Goal: Task Accomplishment & Management: Complete application form

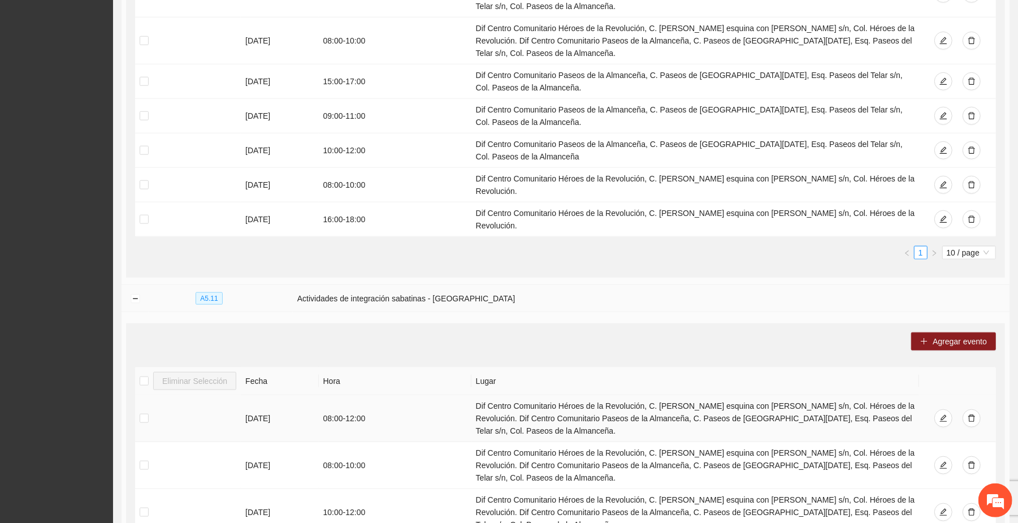
scroll to position [806, 0]
click at [135, 297] on button "Collapse row" at bounding box center [135, 300] width 9 height 9
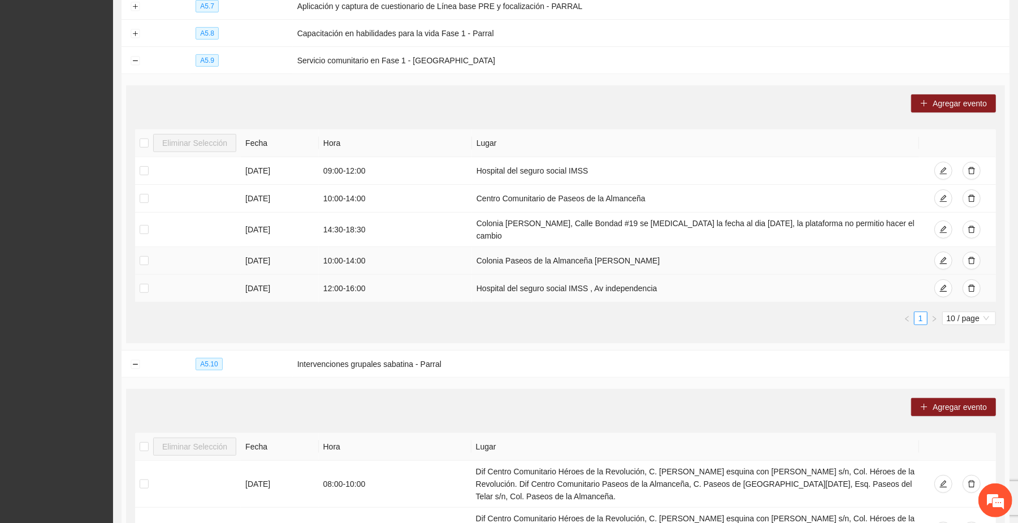
scroll to position [307, 0]
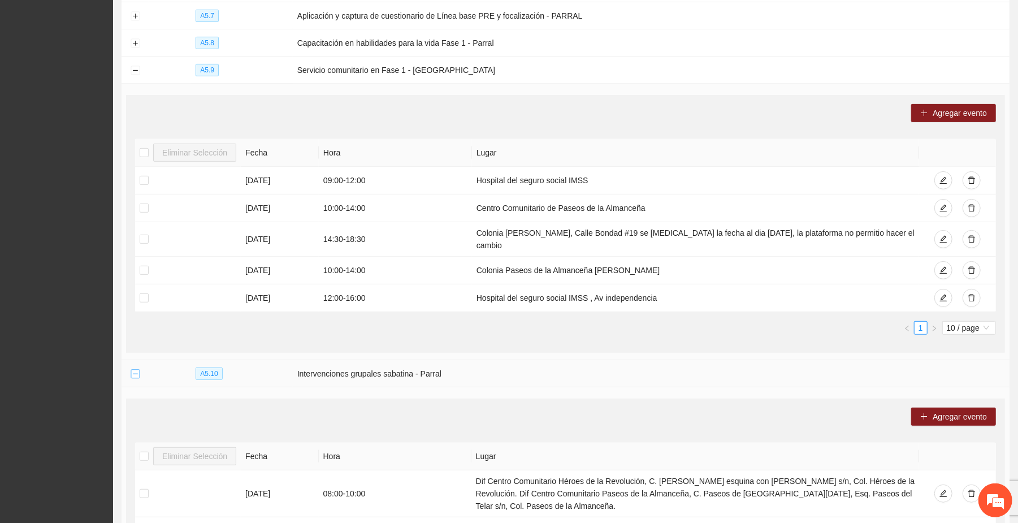
click at [136, 370] on button "Collapse row" at bounding box center [135, 374] width 9 height 9
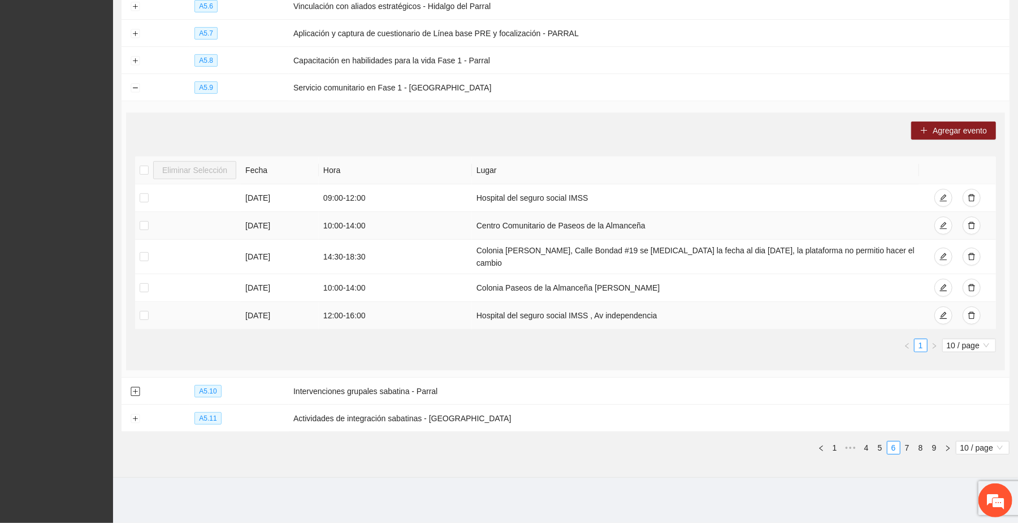
scroll to position [285, 0]
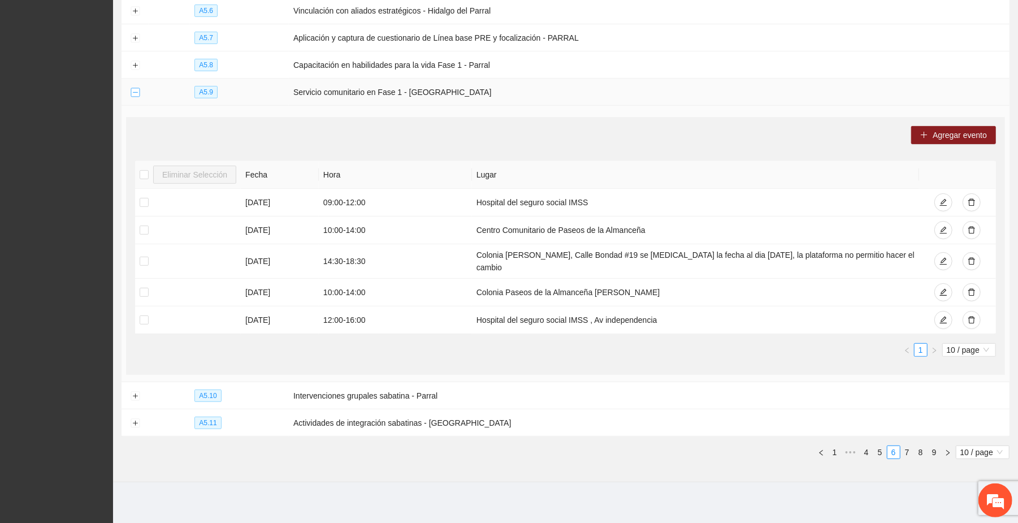
click at [132, 91] on button "Collapse row" at bounding box center [135, 92] width 9 height 9
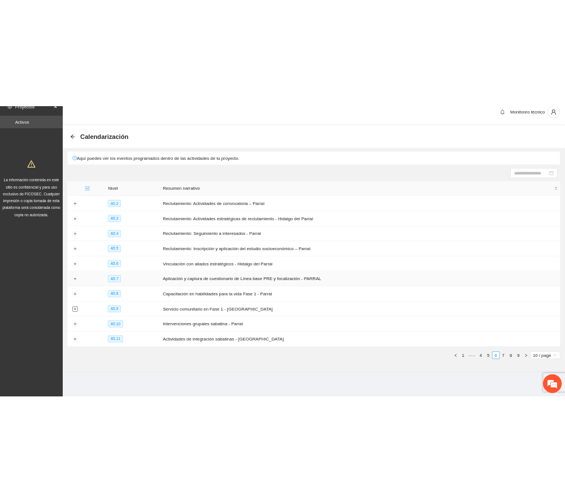
scroll to position [14, 0]
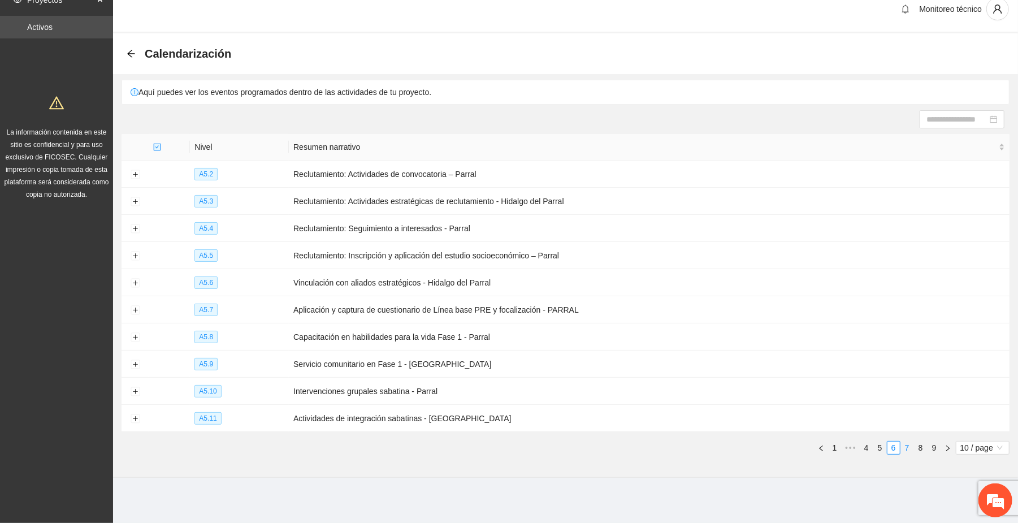
click at [905, 449] on link "7" at bounding box center [907, 447] width 12 height 12
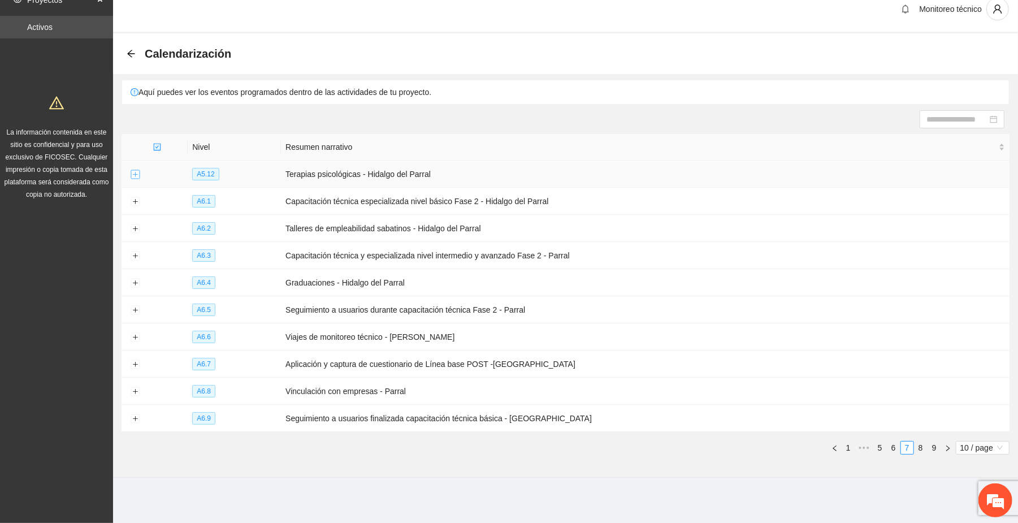
click at [132, 175] on button "Expand row" at bounding box center [135, 174] width 9 height 9
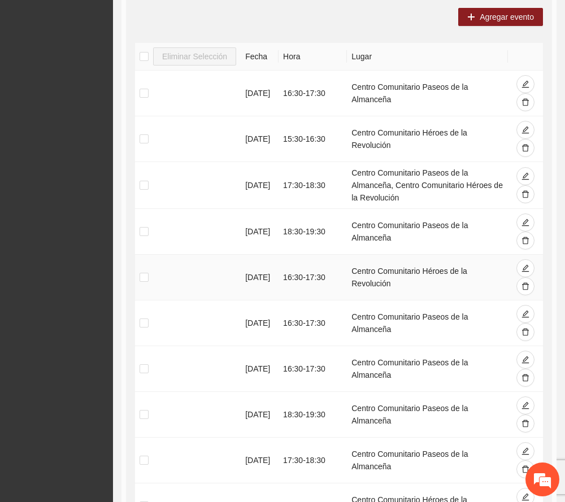
scroll to position [240, 0]
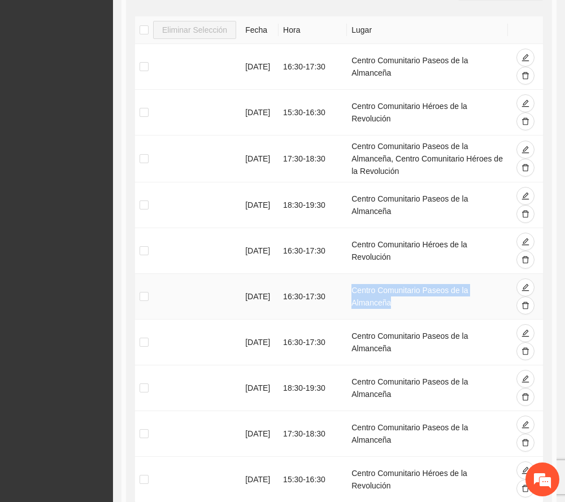
drag, startPoint x: 381, startPoint y: 296, endPoint x: 393, endPoint y: 304, distance: 14.7
click at [393, 304] on td "Centro Comunitario Paseos de la Almanceña" at bounding box center [427, 297] width 161 height 46
copy td "Centro Comunitario Paseos de la Almanceña"
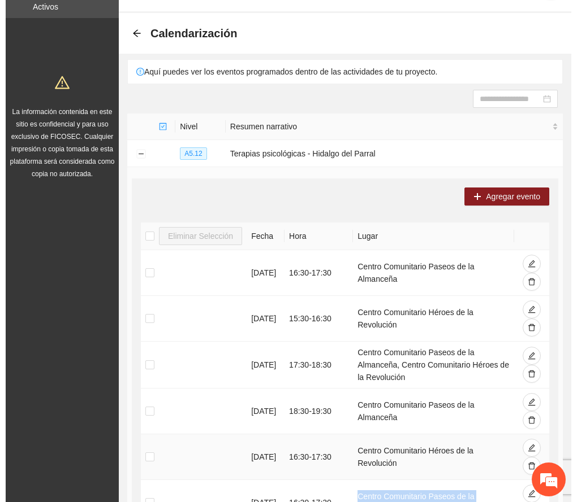
scroll to position [0, 0]
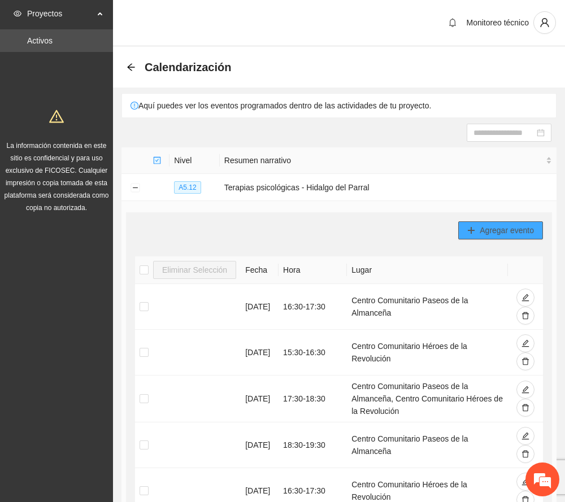
click at [495, 228] on span "Agregar evento" at bounding box center [507, 230] width 54 height 12
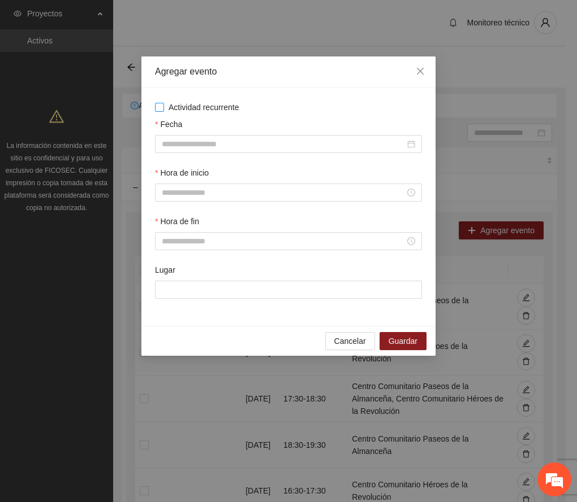
click at [211, 105] on span "Actividad recurrente" at bounding box center [204, 107] width 80 height 12
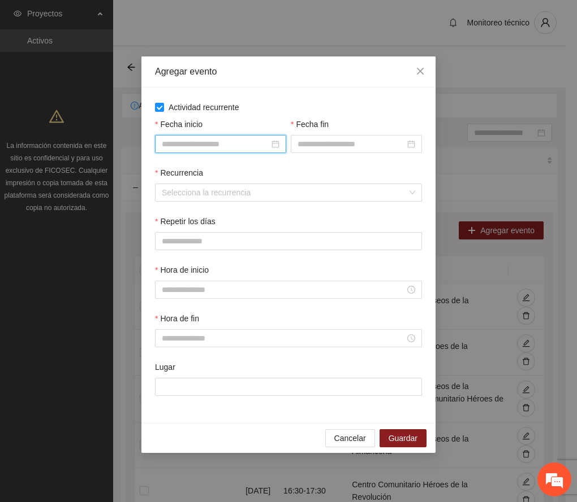
click at [211, 144] on input "Fecha inicio" at bounding box center [215, 144] width 107 height 12
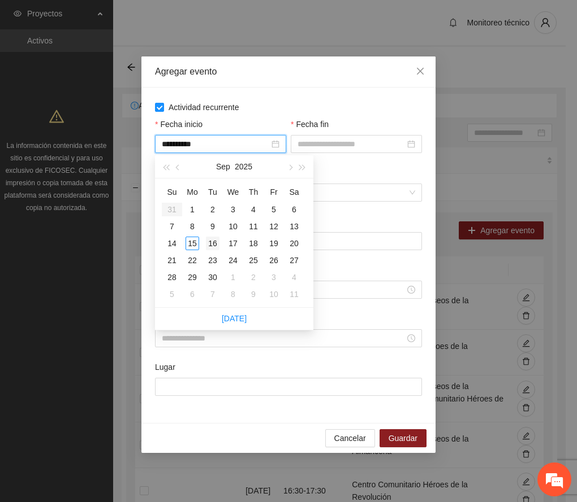
type input "**********"
click at [213, 242] on div "16" at bounding box center [213, 244] width 14 height 14
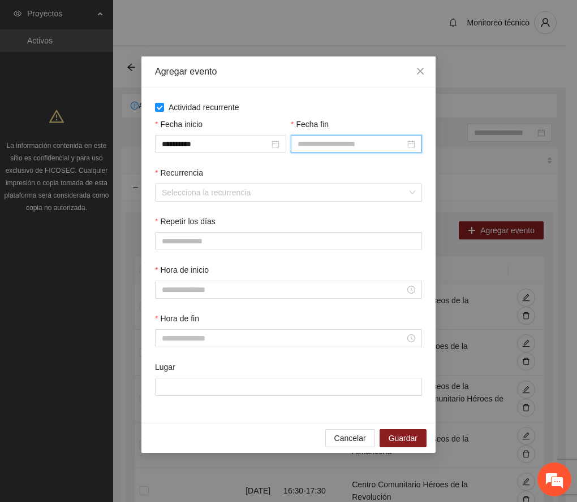
click at [328, 147] on input "Fecha fin" at bounding box center [350, 144] width 107 height 12
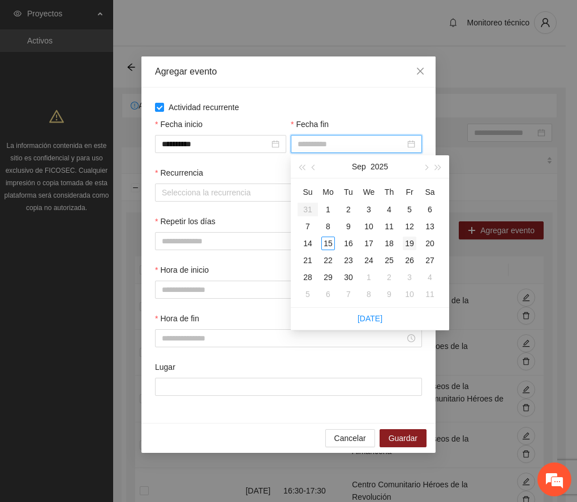
type input "**********"
click at [409, 240] on div "19" at bounding box center [409, 244] width 14 height 14
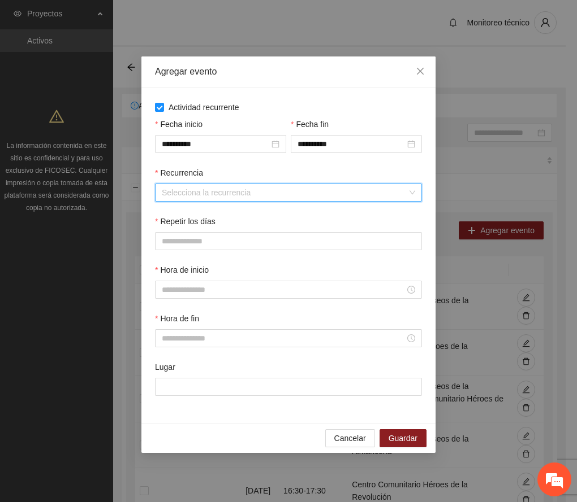
click at [197, 192] on input "Recurrencia" at bounding box center [284, 192] width 245 height 17
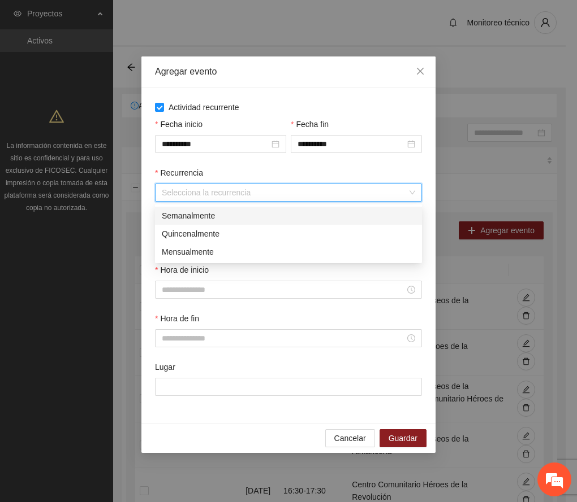
click at [195, 217] on div "Semanalmente" at bounding box center [288, 216] width 253 height 12
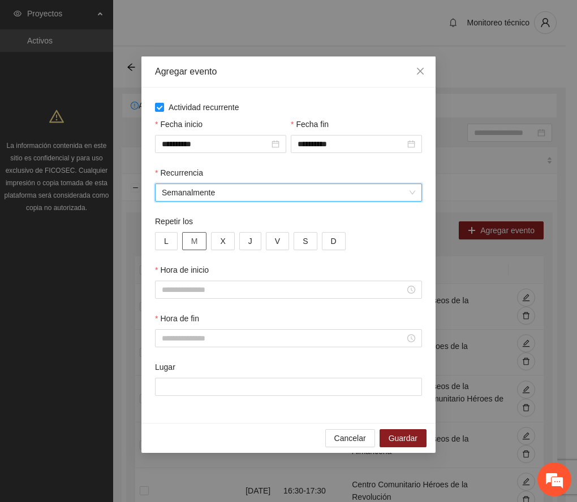
click at [193, 242] on span "M" at bounding box center [194, 241] width 7 height 12
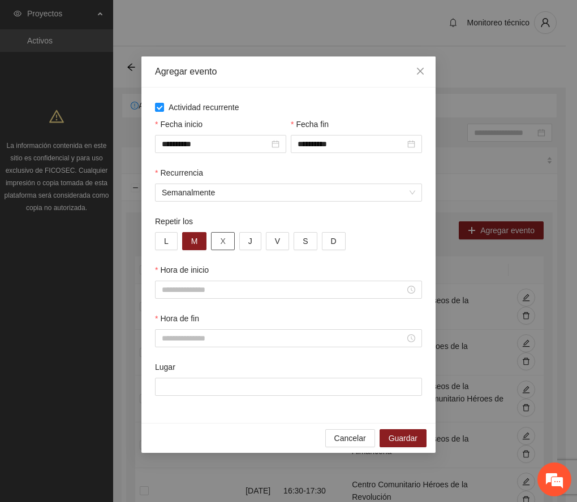
click at [218, 242] on button "X" at bounding box center [222, 241] width 23 height 18
click at [250, 237] on span "J" at bounding box center [250, 241] width 4 height 12
click at [275, 243] on span "V" at bounding box center [277, 241] width 5 height 12
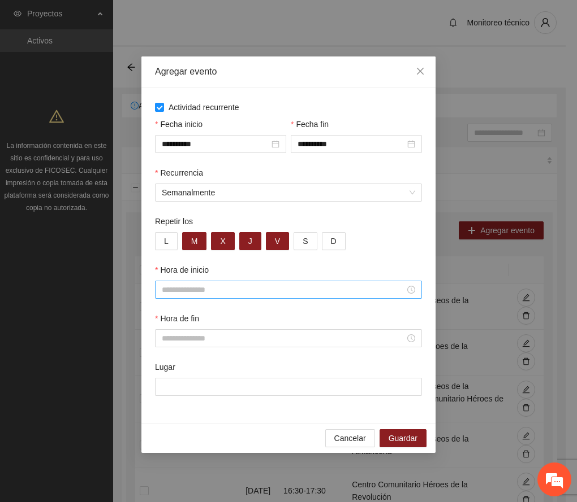
click at [213, 293] on input "Hora de inicio" at bounding box center [283, 290] width 243 height 12
click at [165, 340] on div "16" at bounding box center [171, 339] width 32 height 16
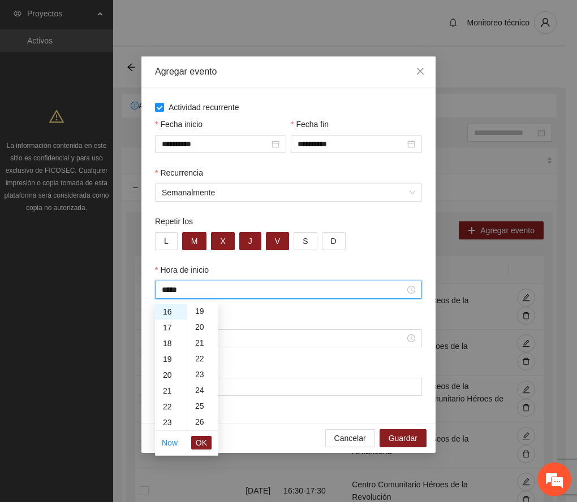
scroll to position [376, 0]
click at [200, 407] on div "30" at bounding box center [202, 410] width 31 height 16
type input "*****"
click at [205, 437] on span "OK" at bounding box center [201, 443] width 11 height 12
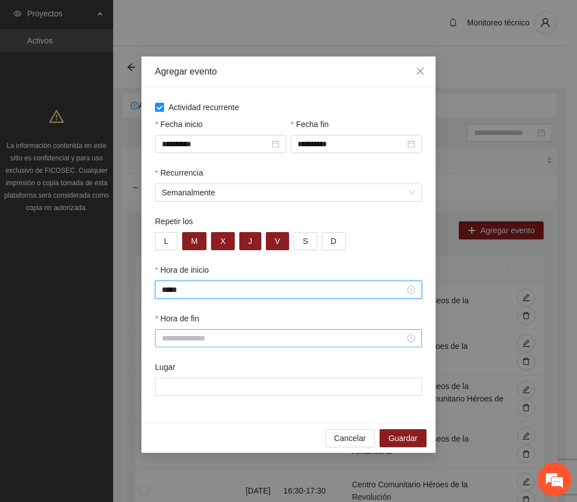
click at [168, 337] on input "Hora de fin" at bounding box center [283, 338] width 243 height 12
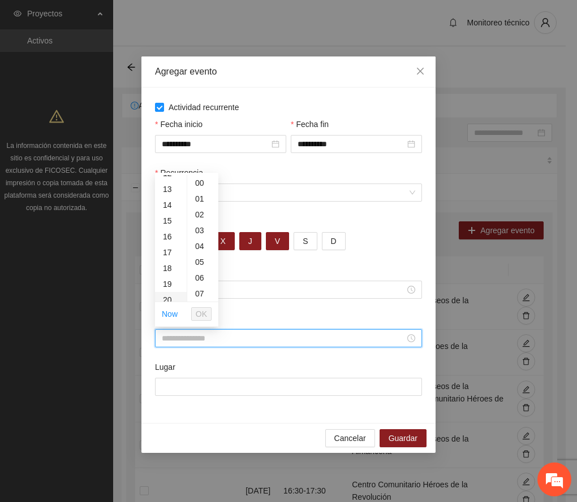
scroll to position [226, 0]
click at [162, 224] on div "17" at bounding box center [171, 226] width 32 height 16
click at [200, 279] on div "30" at bounding box center [202, 282] width 31 height 16
type input "*****"
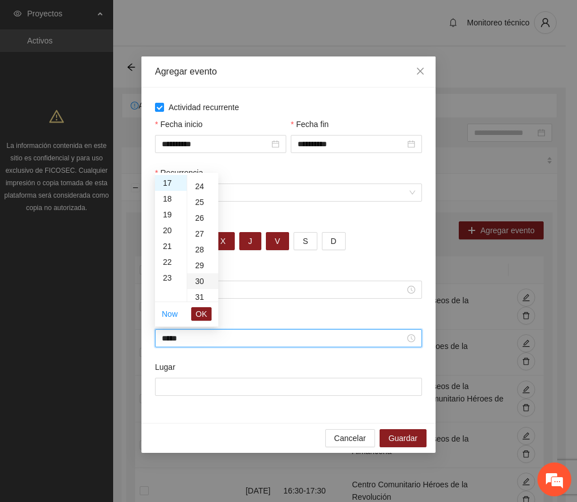
scroll to position [475, 0]
click at [199, 315] on span "OK" at bounding box center [201, 314] width 11 height 12
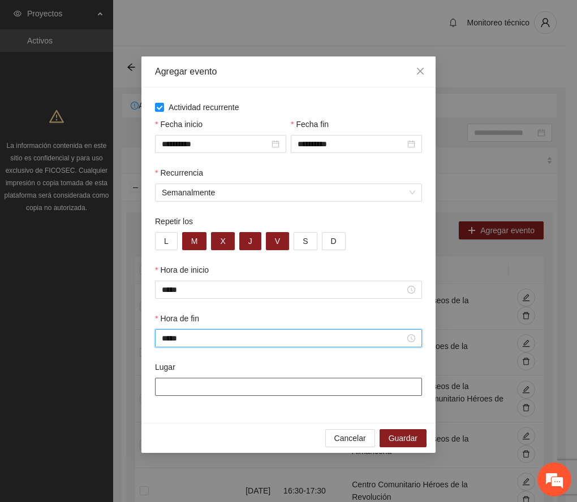
click at [200, 384] on input "Lugar" at bounding box center [288, 387] width 267 height 18
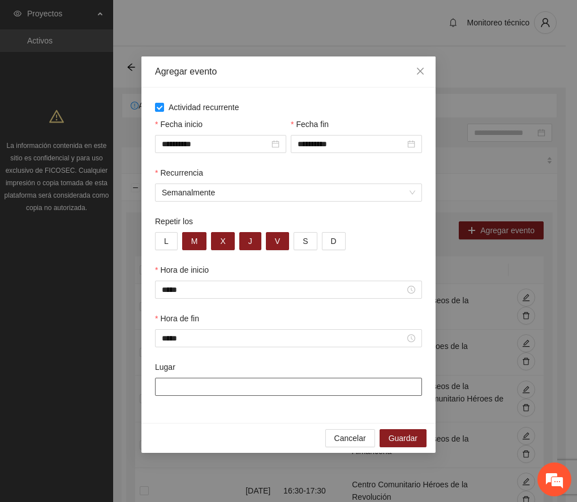
paste input "**********"
type input "**********"
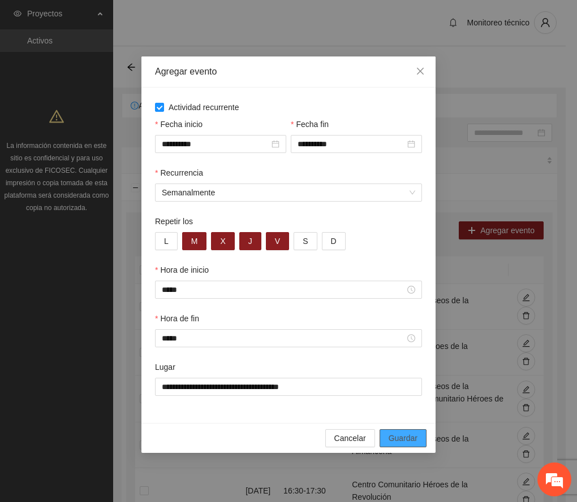
click at [419, 441] on button "Guardar" at bounding box center [402, 439] width 47 height 18
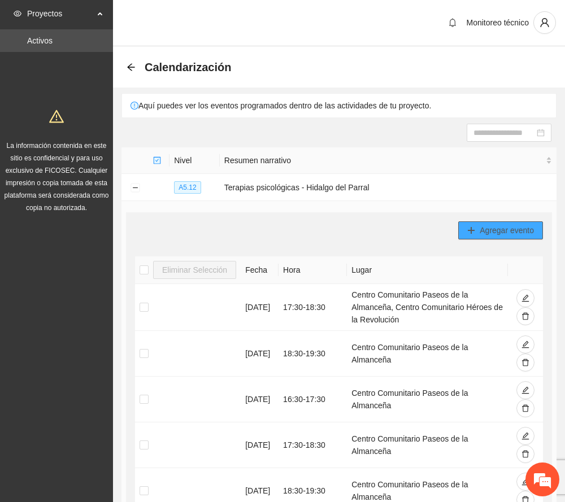
click at [504, 229] on span "Agregar evento" at bounding box center [507, 230] width 54 height 12
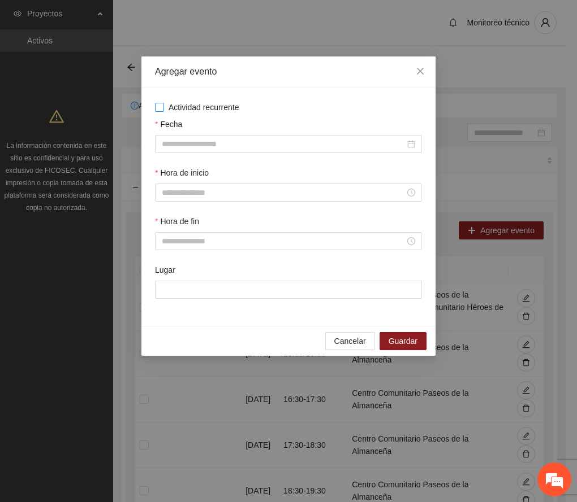
click at [185, 102] on span "Actividad recurrente" at bounding box center [204, 107] width 80 height 12
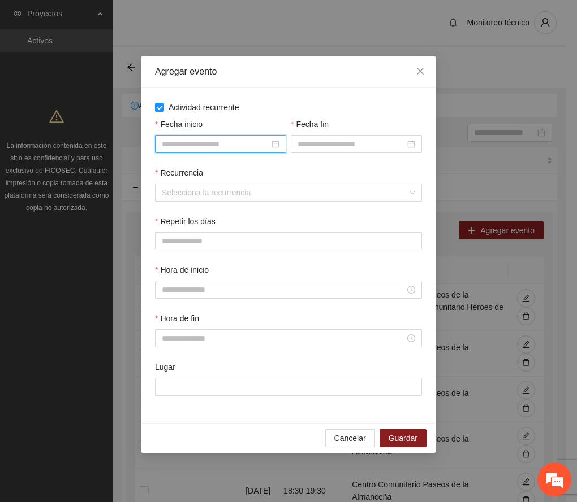
click at [202, 142] on input "Fecha inicio" at bounding box center [215, 144] width 107 height 12
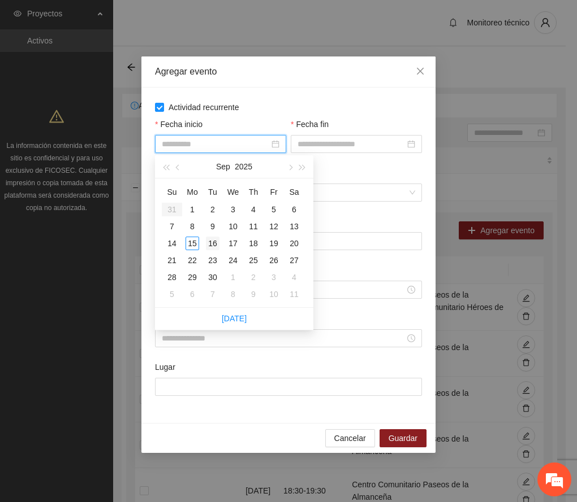
type input "**********"
click at [210, 243] on div "16" at bounding box center [213, 244] width 14 height 14
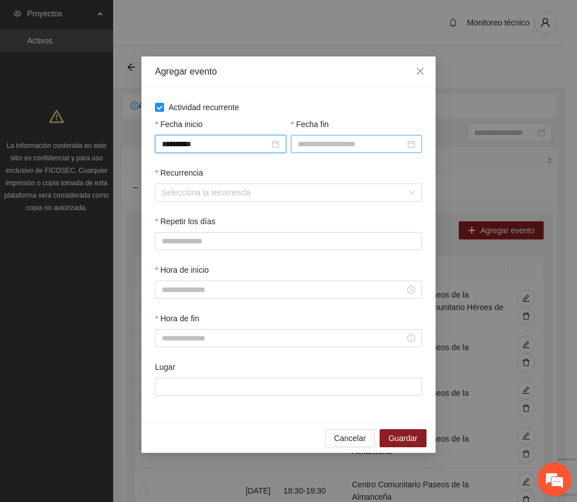
click at [331, 145] on input "Fecha fin" at bounding box center [350, 144] width 107 height 12
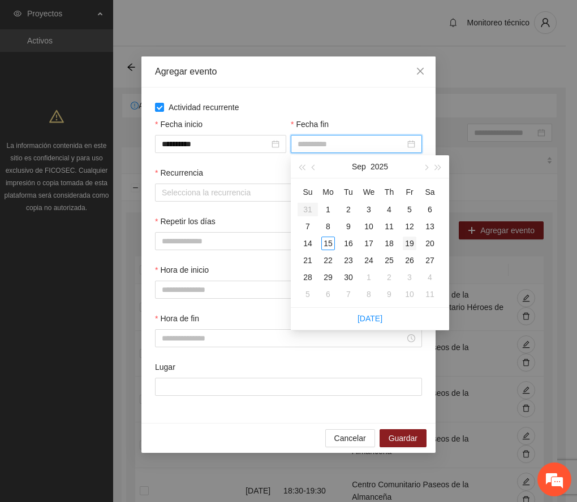
type input "**********"
click at [407, 242] on div "19" at bounding box center [409, 244] width 14 height 14
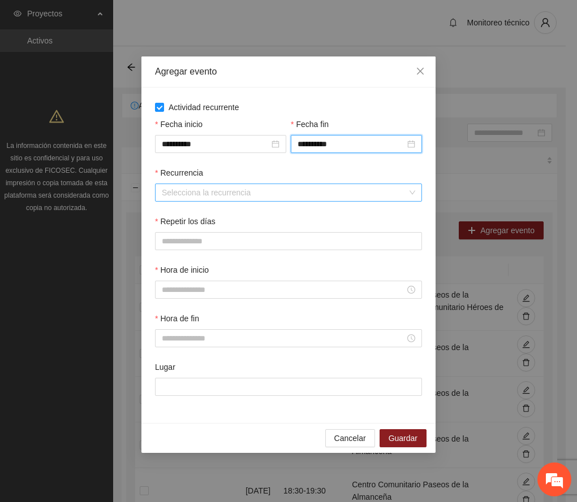
click at [177, 190] on input "Recurrencia" at bounding box center [284, 192] width 245 height 17
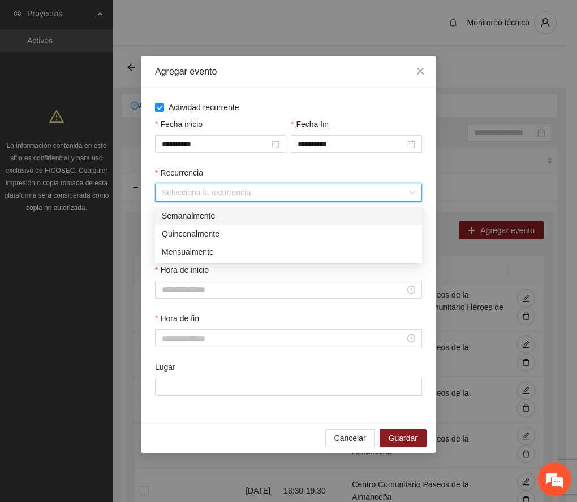
click at [194, 210] on div "Semanalmente" at bounding box center [288, 216] width 253 height 12
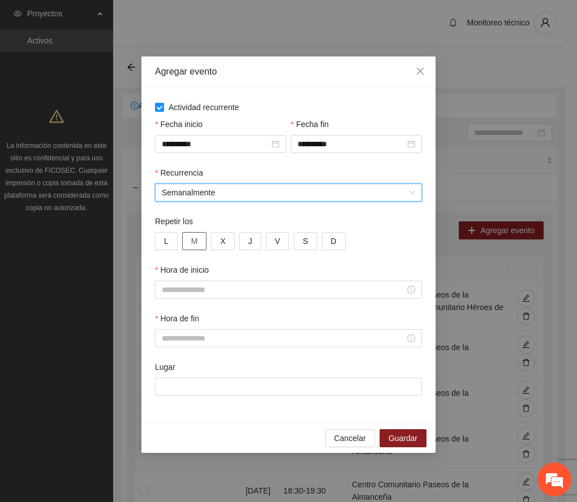
click at [192, 242] on span "M" at bounding box center [194, 241] width 7 height 12
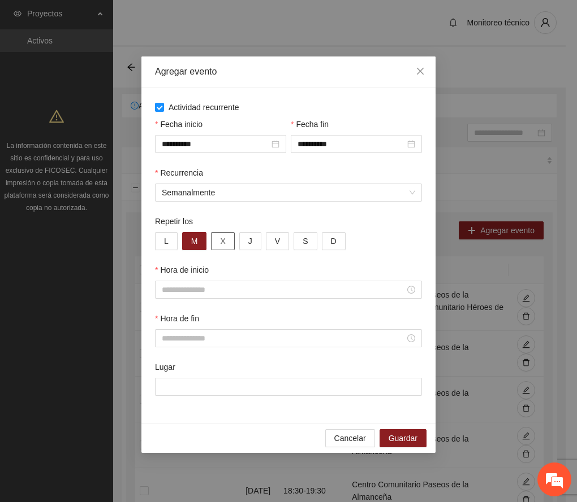
drag, startPoint x: 222, startPoint y: 241, endPoint x: 233, endPoint y: 238, distance: 11.7
click at [222, 240] on span "X" at bounding box center [222, 241] width 5 height 12
click at [250, 236] on span "J" at bounding box center [250, 241] width 4 height 12
click at [276, 240] on span "V" at bounding box center [277, 241] width 5 height 12
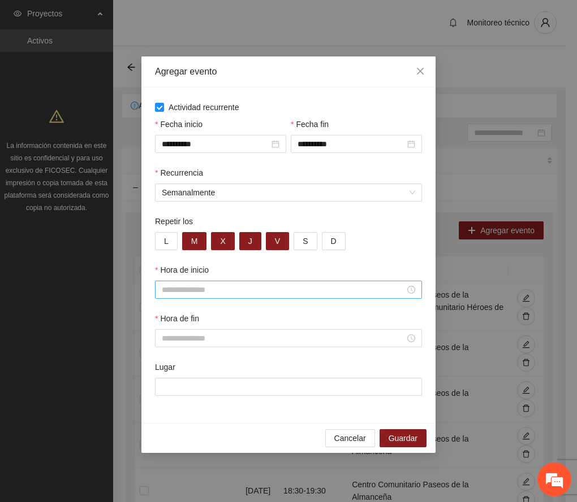
click at [179, 288] on input "Hora de inicio" at bounding box center [283, 290] width 243 height 12
click at [163, 352] on div "17" at bounding box center [171, 355] width 32 height 16
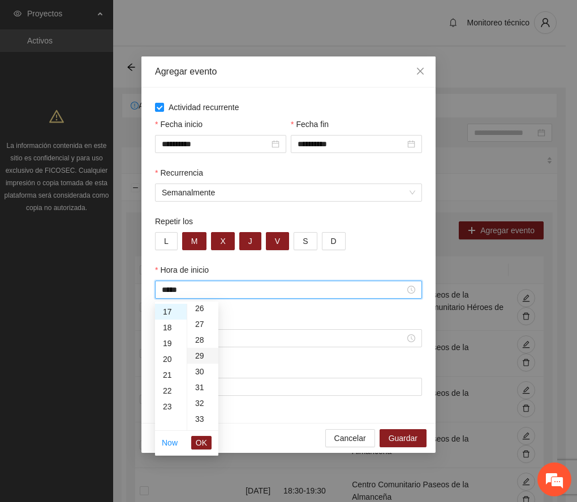
scroll to position [452, 0]
click at [200, 335] on div "30" at bounding box center [202, 335] width 31 height 16
type input "*****"
click at [199, 444] on span "OK" at bounding box center [201, 443] width 11 height 12
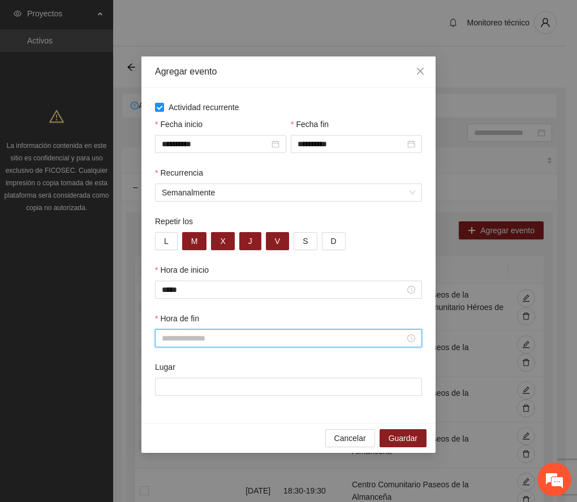
click at [170, 342] on input "Hora de fin" at bounding box center [283, 338] width 243 height 12
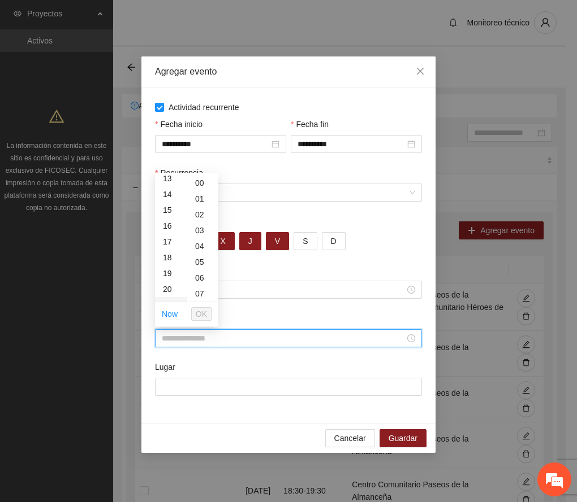
scroll to position [226, 0]
click at [168, 238] on div "18" at bounding box center [171, 242] width 32 height 16
drag, startPoint x: 200, startPoint y: 203, endPoint x: 198, endPoint y: 210, distance: 7.1
click at [200, 204] on div "30" at bounding box center [202, 206] width 31 height 16
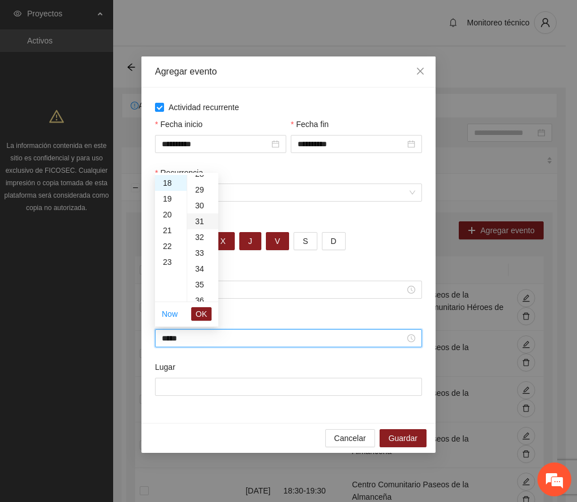
type input "*****"
click at [198, 314] on span "OK" at bounding box center [201, 314] width 11 height 12
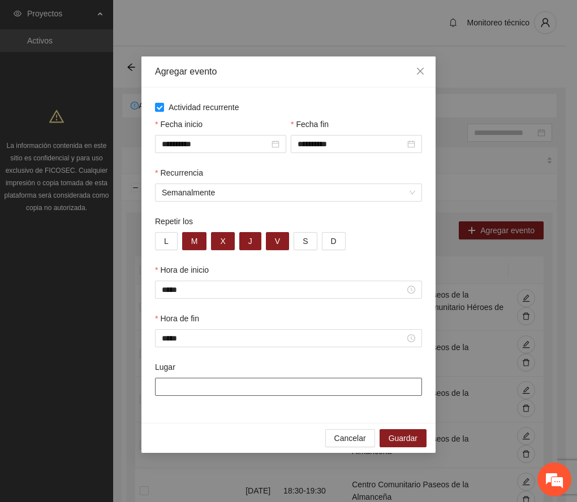
click at [187, 390] on input "Lugar" at bounding box center [288, 387] width 267 height 18
paste input "**********"
type input "**********"
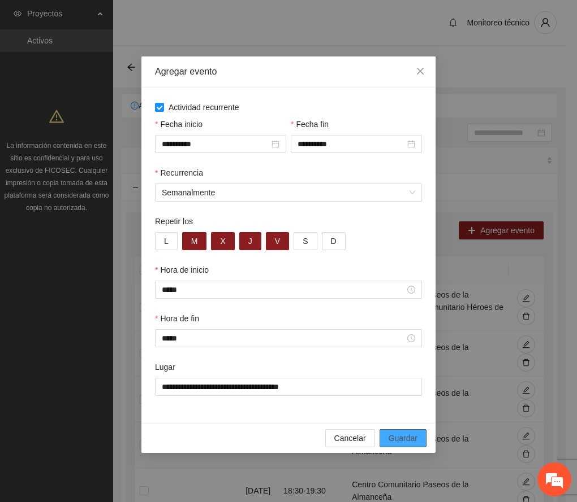
click at [422, 439] on button "Guardar" at bounding box center [402, 439] width 47 height 18
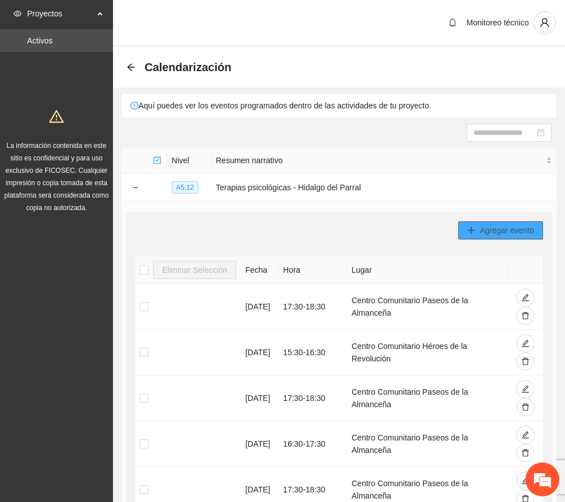
click at [518, 229] on span "Agregar evento" at bounding box center [507, 230] width 54 height 12
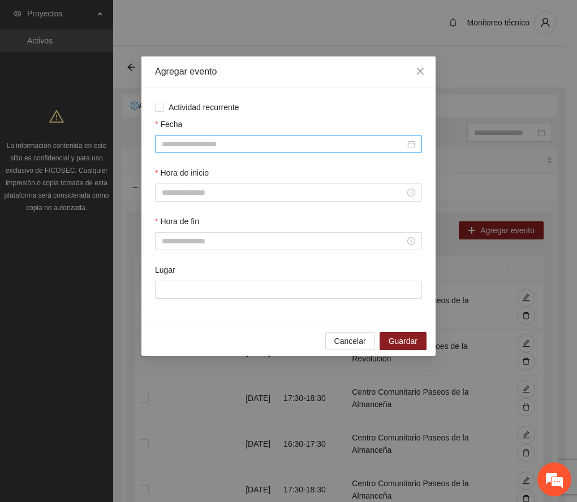
click at [200, 145] on input "Fecha" at bounding box center [283, 144] width 243 height 12
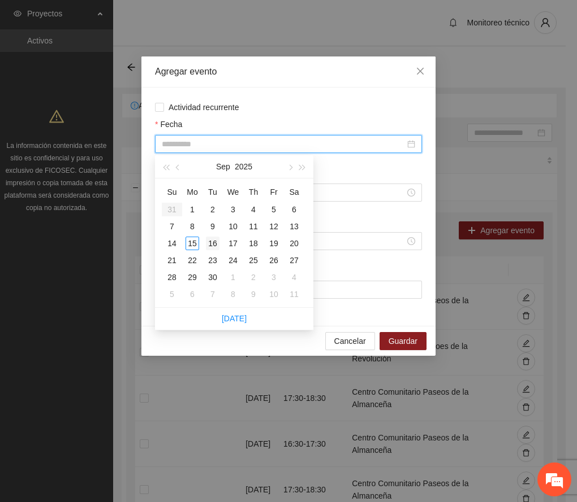
type input "**********"
click at [209, 242] on div "16" at bounding box center [213, 244] width 14 height 14
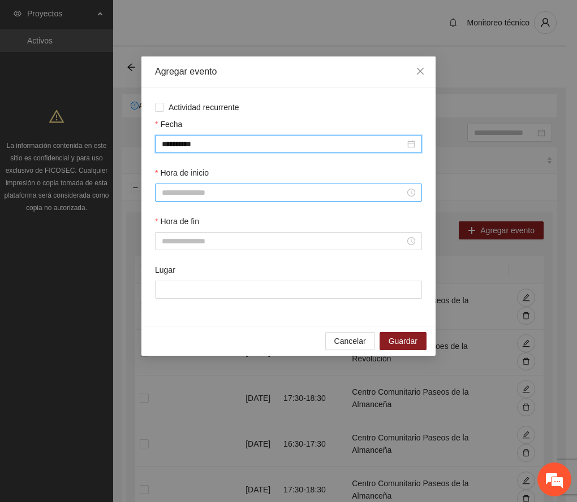
click at [188, 190] on input "Hora de inicio" at bounding box center [283, 193] width 243 height 12
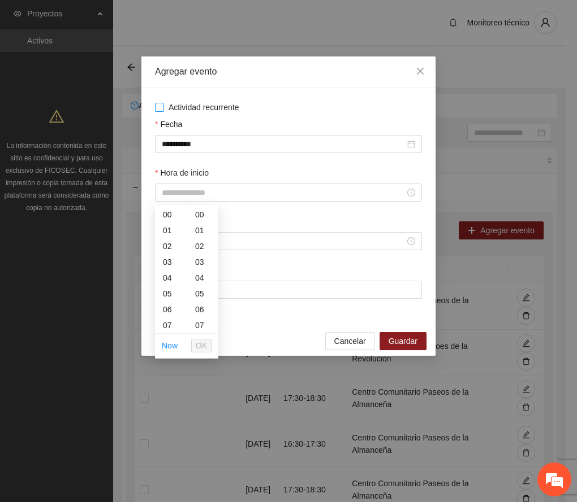
click at [188, 105] on span "Actividad recurrente" at bounding box center [204, 107] width 80 height 12
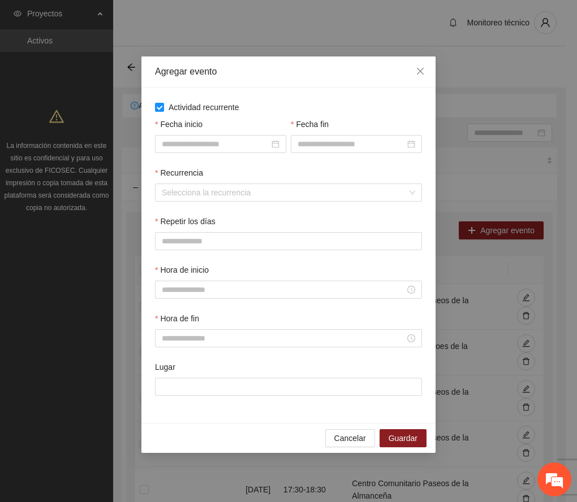
click at [219, 154] on div "Fecha inicio" at bounding box center [221, 142] width 136 height 49
click at [218, 144] on input "Fecha inicio" at bounding box center [215, 144] width 107 height 12
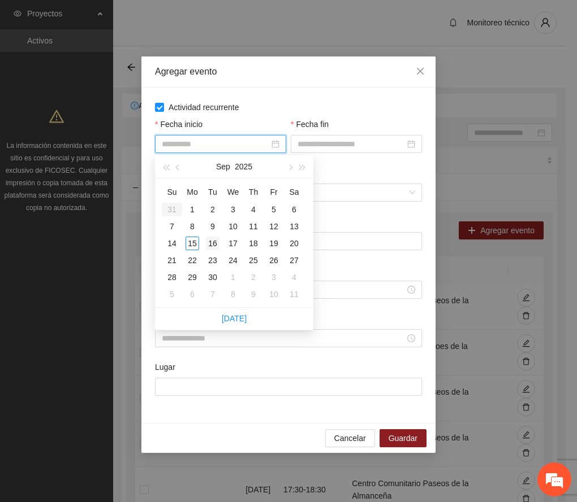
type input "**********"
click at [209, 243] on div "16" at bounding box center [213, 244] width 14 height 14
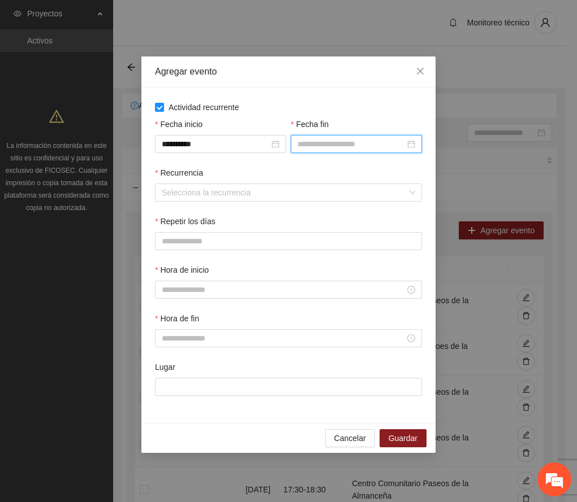
click at [326, 145] on input "Fecha fin" at bounding box center [350, 144] width 107 height 12
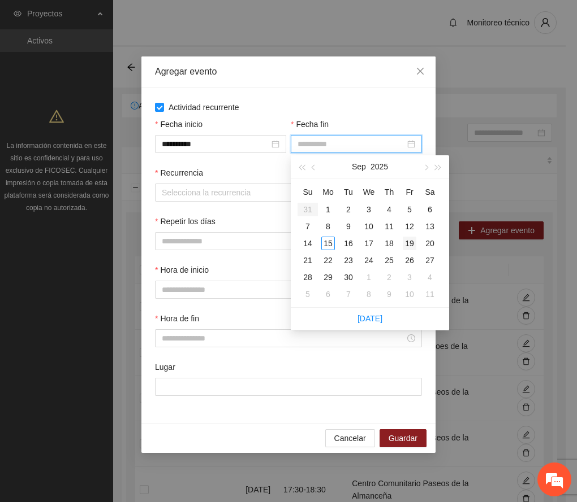
type input "**********"
click at [410, 242] on div "19" at bounding box center [409, 244] width 14 height 14
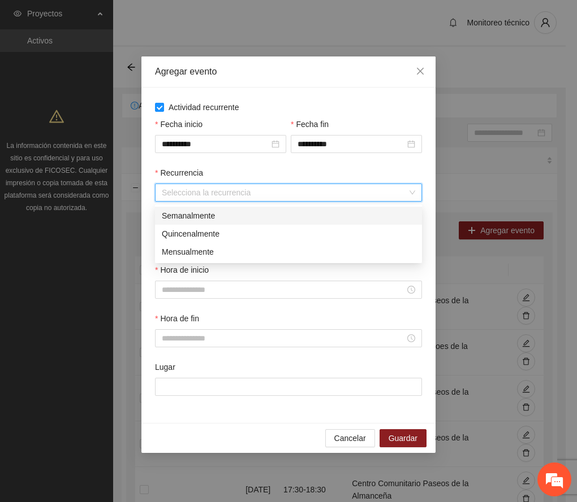
click at [166, 187] on input "Recurrencia" at bounding box center [284, 192] width 245 height 17
click at [197, 211] on div "Semanalmente" at bounding box center [288, 216] width 253 height 12
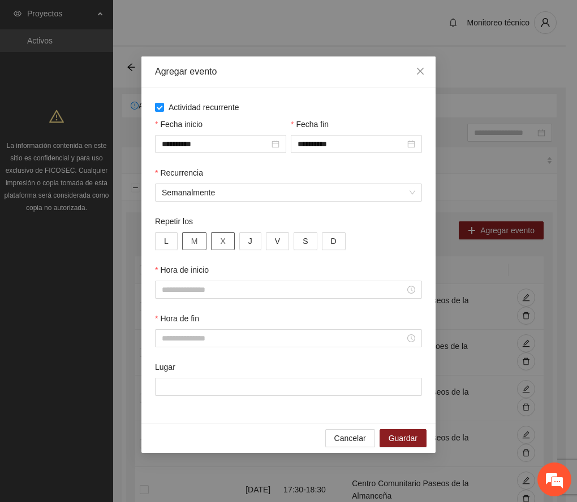
drag, startPoint x: 190, startPoint y: 240, endPoint x: 226, endPoint y: 237, distance: 36.3
click at [191, 240] on button "M" at bounding box center [194, 241] width 25 height 18
click at [228, 238] on button "X" at bounding box center [222, 241] width 23 height 18
click at [246, 238] on button "J" at bounding box center [250, 241] width 22 height 18
click at [272, 240] on button "V" at bounding box center [277, 241] width 23 height 18
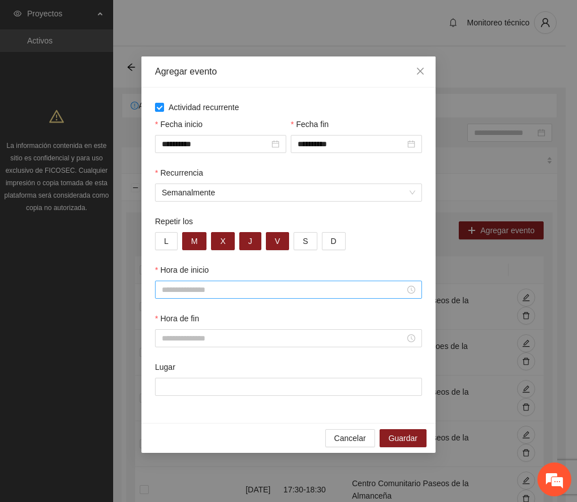
click at [176, 293] on input "Hora de inicio" at bounding box center [283, 290] width 243 height 12
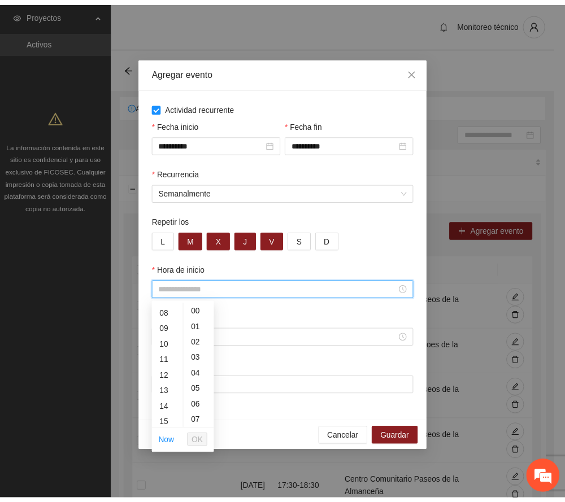
scroll to position [150, 0]
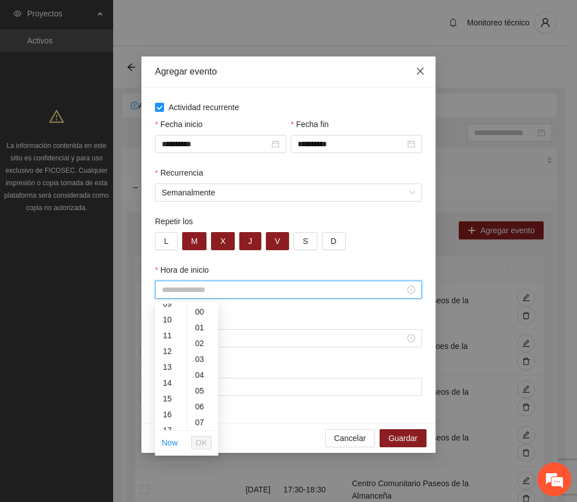
click at [418, 75] on icon "close" at bounding box center [419, 71] width 9 height 9
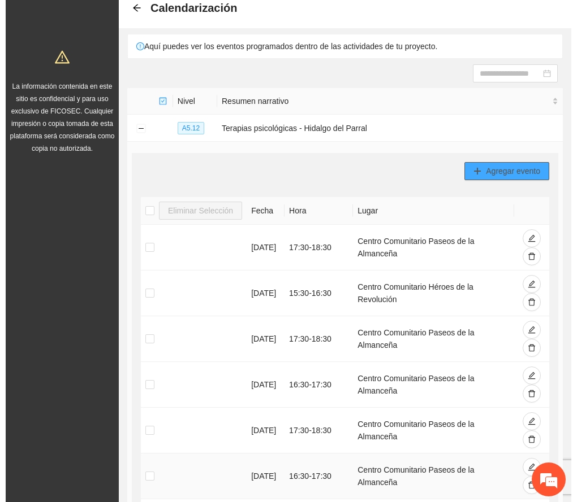
scroll to position [0, 0]
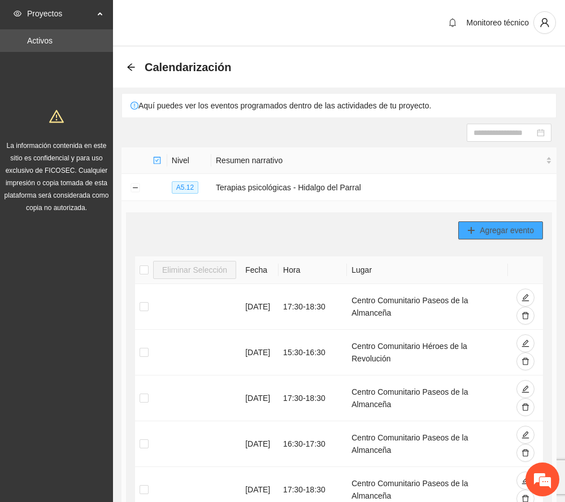
click at [502, 229] on span "Agregar evento" at bounding box center [507, 230] width 54 height 12
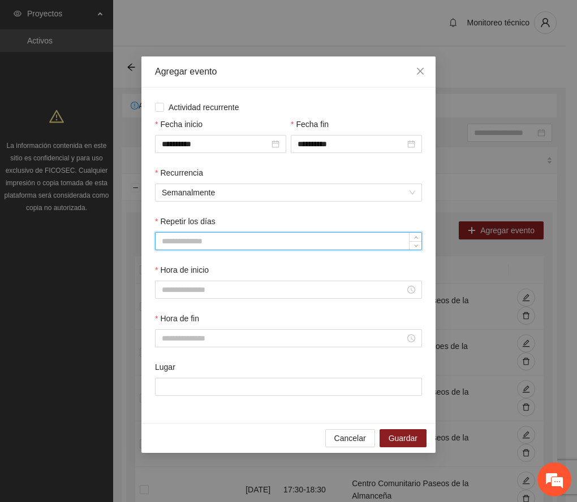
click at [189, 245] on input "Repetir los días" at bounding box center [288, 241] width 266 height 17
click at [225, 181] on div "Recurrencia" at bounding box center [288, 175] width 267 height 17
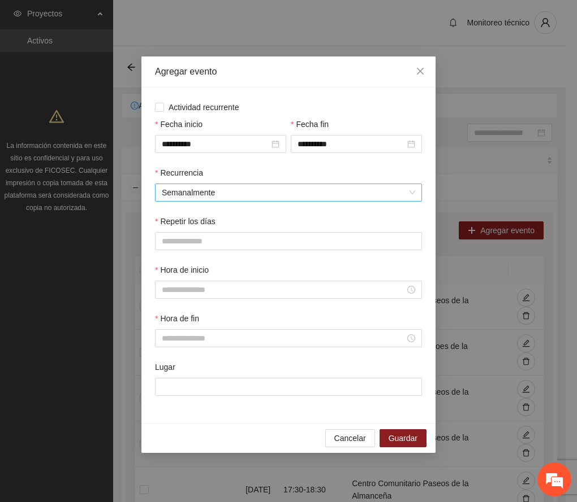
click at [229, 192] on span "Semanalmente" at bounding box center [288, 192] width 253 height 17
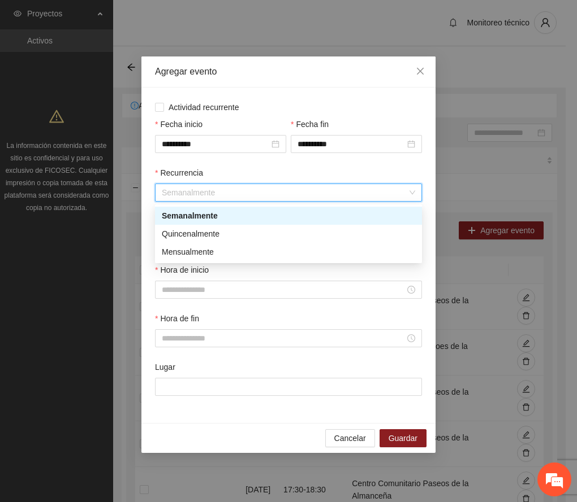
click at [210, 214] on div "Semanalmente" at bounding box center [288, 216] width 253 height 12
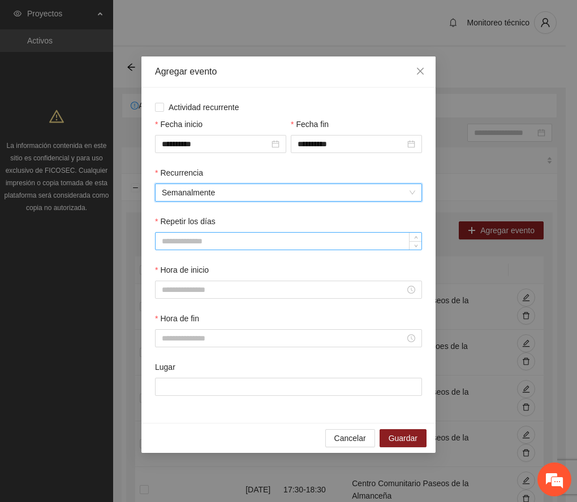
click at [193, 245] on input "Repetir los días" at bounding box center [288, 241] width 266 height 17
type input "*"
click at [415, 239] on icon "up" at bounding box center [416, 239] width 4 height 4
click at [417, 240] on span "Decrease Value" at bounding box center [415, 245] width 12 height 10
click at [351, 434] on button "Cancelar" at bounding box center [350, 439] width 50 height 18
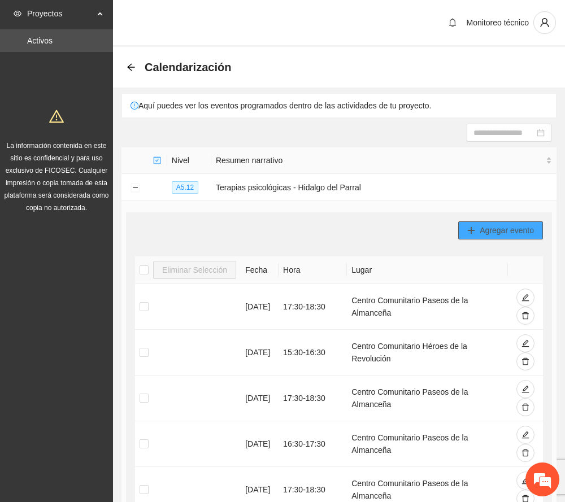
click at [494, 225] on span "Agregar evento" at bounding box center [507, 230] width 54 height 12
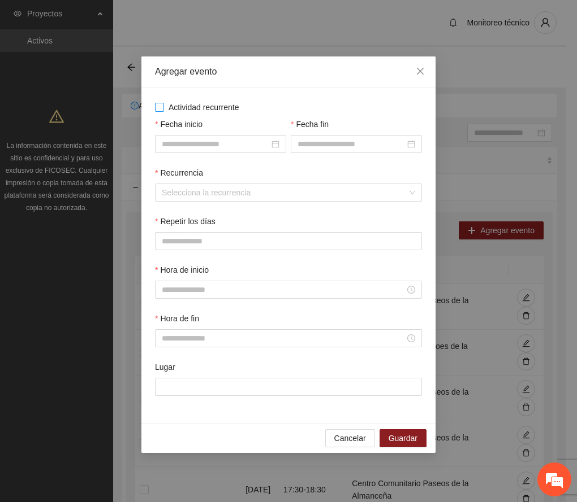
click at [201, 104] on span "Actividad recurrente" at bounding box center [204, 107] width 80 height 12
click at [216, 148] on input "Fecha inicio" at bounding box center [215, 144] width 107 height 12
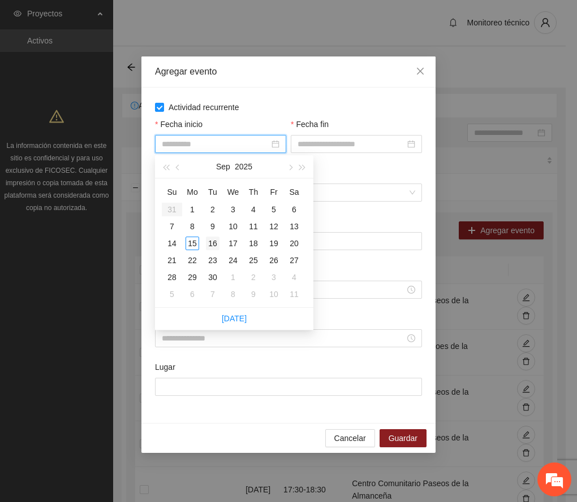
type input "**********"
click at [211, 242] on div "16" at bounding box center [213, 244] width 14 height 14
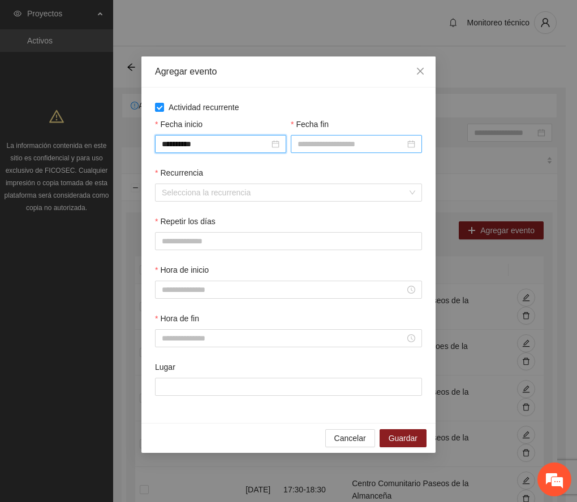
click at [315, 143] on input "Fecha fin" at bounding box center [350, 144] width 107 height 12
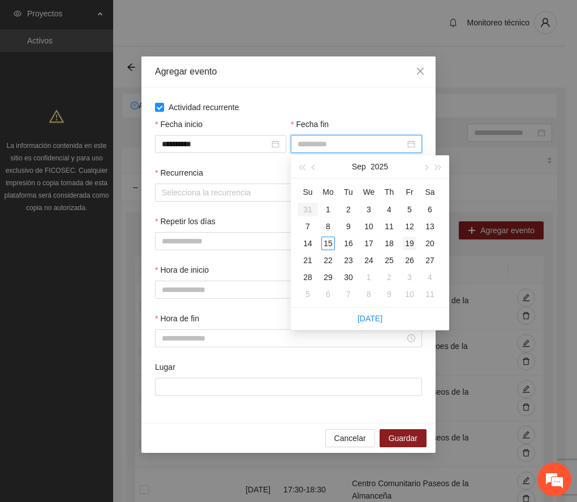
type input "**********"
click at [408, 243] on div "19" at bounding box center [409, 244] width 14 height 14
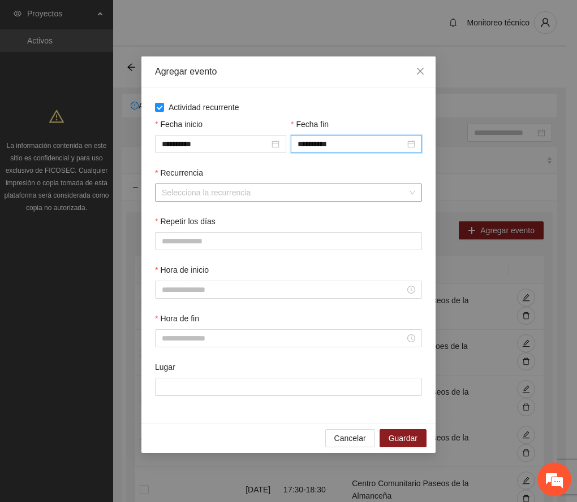
click at [233, 194] on input "Recurrencia" at bounding box center [284, 192] width 245 height 17
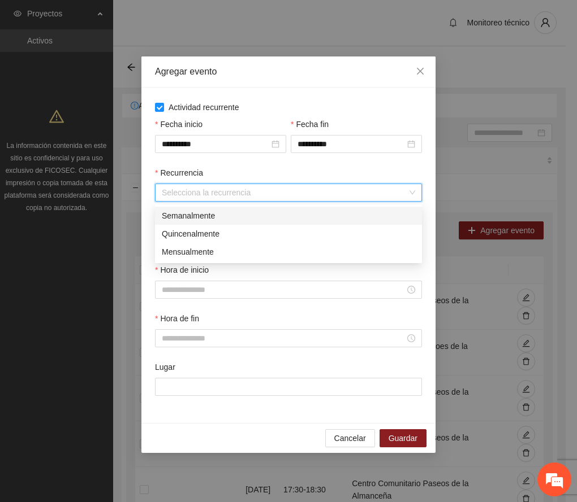
click at [188, 213] on div "Semanalmente" at bounding box center [288, 216] width 253 height 12
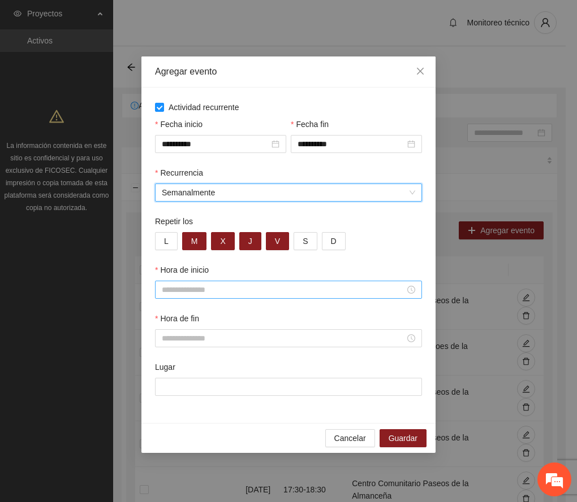
click at [180, 294] on input "Hora de inicio" at bounding box center [283, 290] width 243 height 12
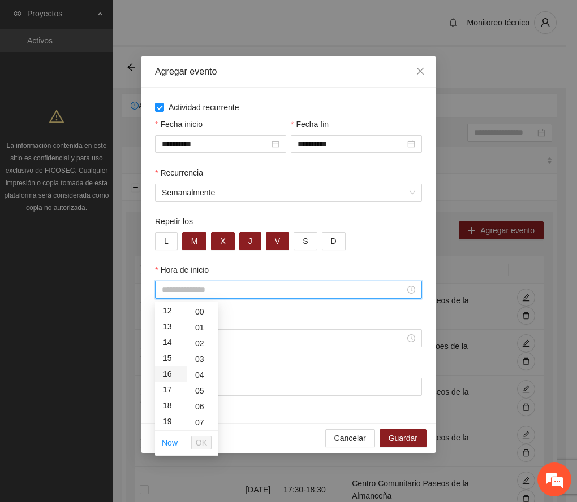
scroll to position [226, 0]
click at [164, 371] on div "18" at bounding box center [171, 371] width 32 height 16
click at [199, 410] on div "30" at bounding box center [202, 410] width 31 height 16
type input "*****"
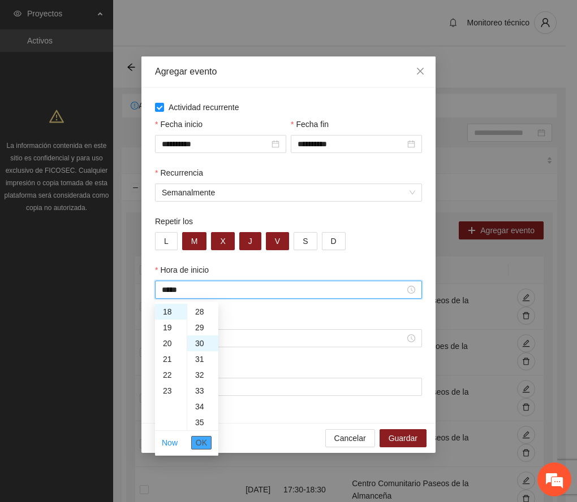
scroll to position [475, 0]
click at [202, 441] on span "OK" at bounding box center [201, 443] width 11 height 12
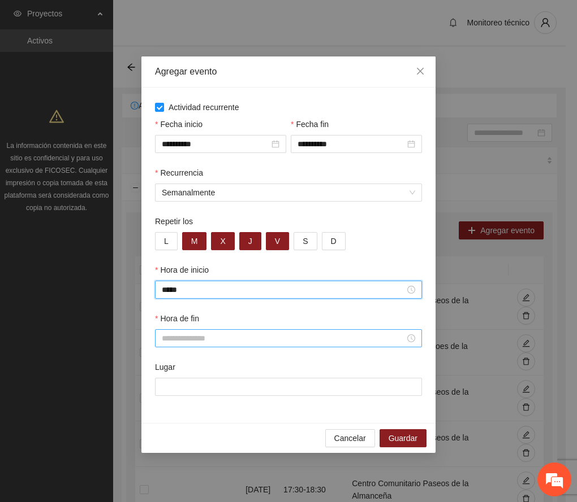
click at [168, 336] on input "Hora de fin" at bounding box center [283, 338] width 243 height 12
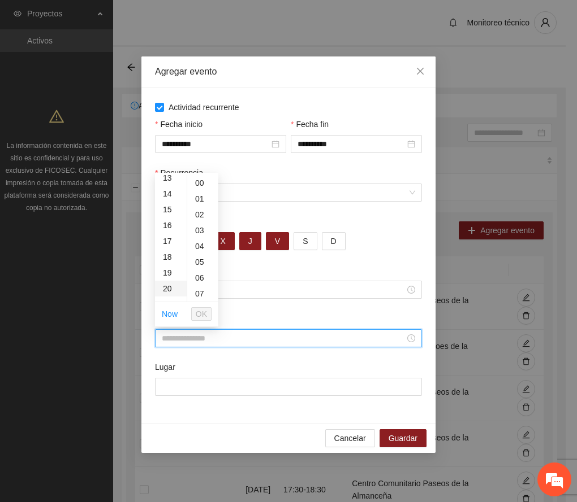
scroll to position [226, 0]
click at [168, 254] on div "19" at bounding box center [171, 258] width 32 height 16
click at [200, 278] on div "30" at bounding box center [202, 282] width 31 height 16
type input "*****"
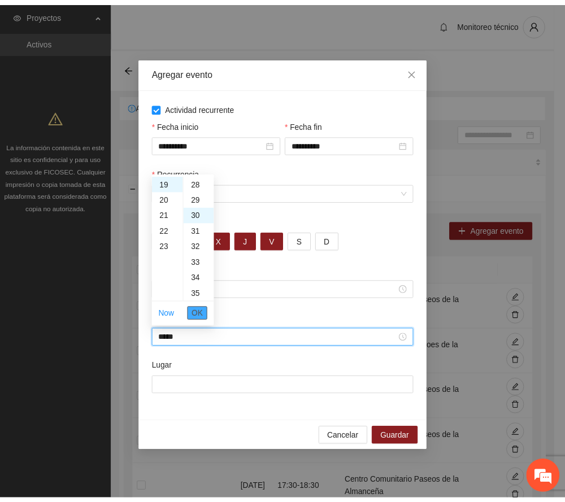
scroll to position [475, 0]
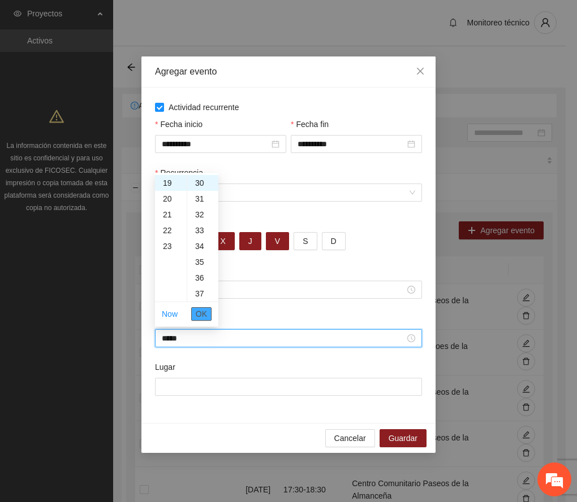
click at [205, 315] on span "OK" at bounding box center [201, 314] width 11 height 12
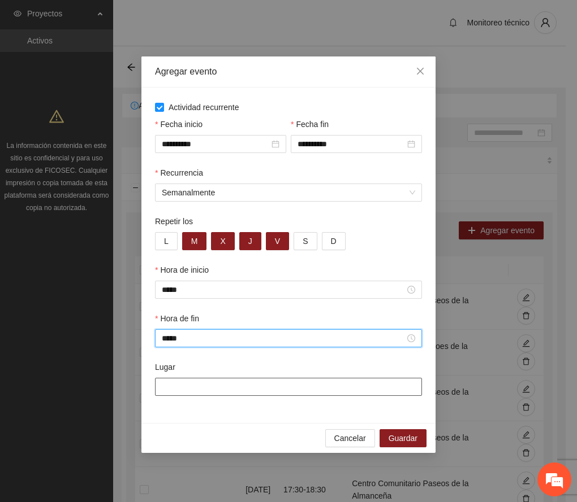
click at [211, 387] on input "Lugar" at bounding box center [288, 387] width 267 height 18
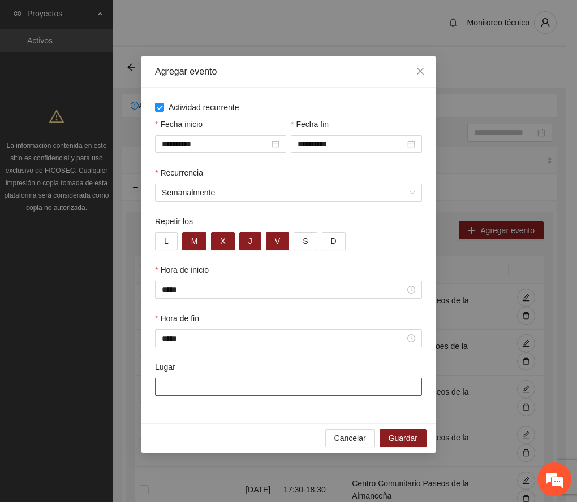
paste input "**********"
type input "**********"
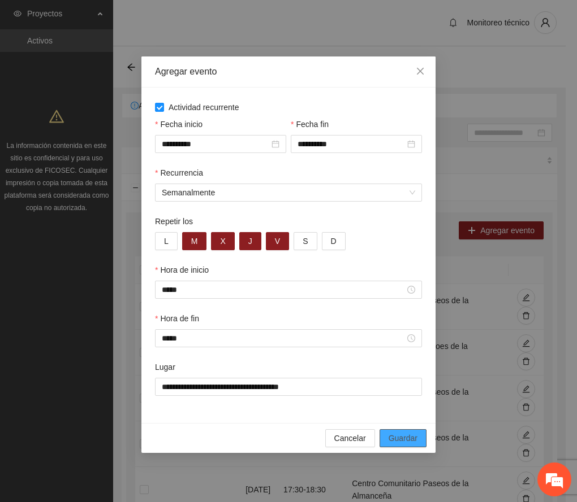
click at [423, 441] on button "Guardar" at bounding box center [402, 439] width 47 height 18
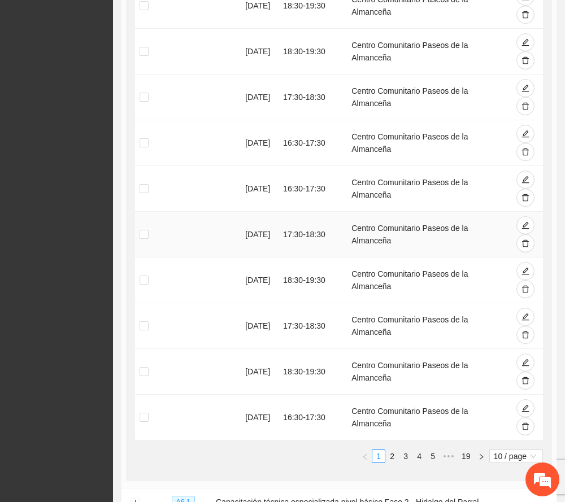
scroll to position [150, 0]
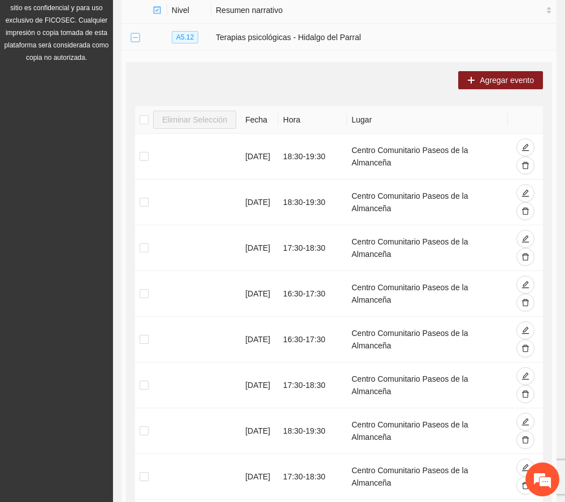
click at [132, 40] on button "Collapse row" at bounding box center [135, 37] width 9 height 9
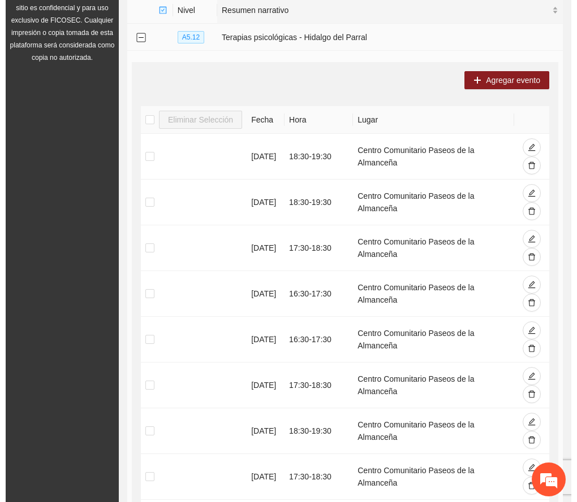
scroll to position [34, 0]
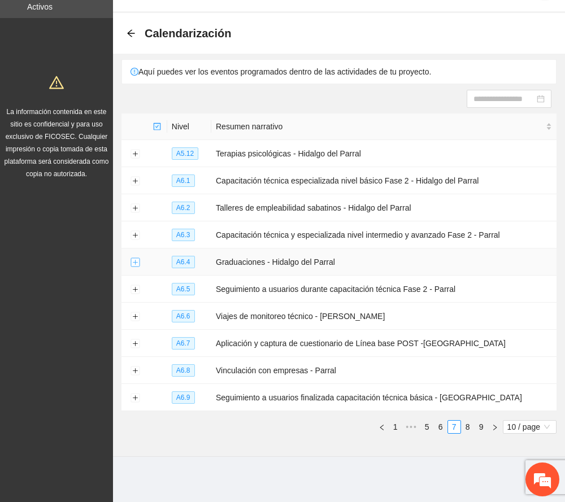
click at [138, 263] on button "Expand row" at bounding box center [135, 262] width 9 height 9
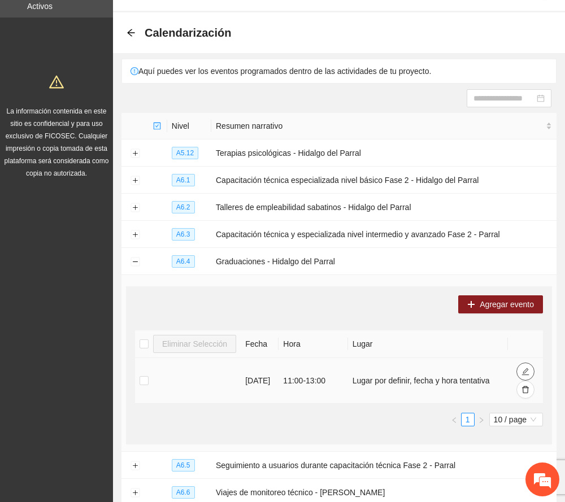
click at [525, 369] on icon "edit" at bounding box center [526, 372] width 8 height 8
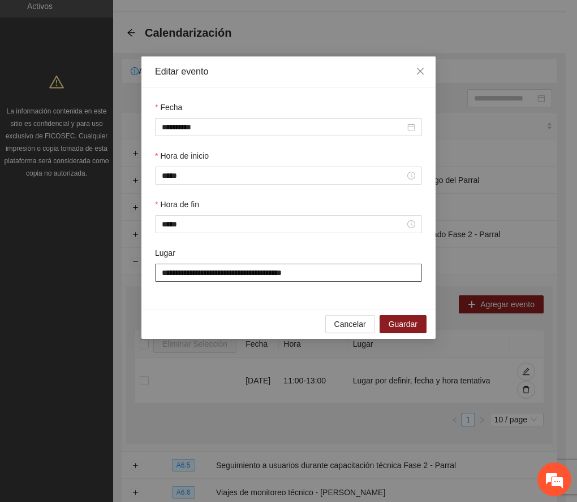
click at [313, 271] on input "**********" at bounding box center [288, 273] width 267 height 18
drag, startPoint x: 317, startPoint y: 270, endPoint x: 141, endPoint y: 306, distance: 179.5
click at [141, 306] on div "**********" at bounding box center [288, 199] width 294 height 222
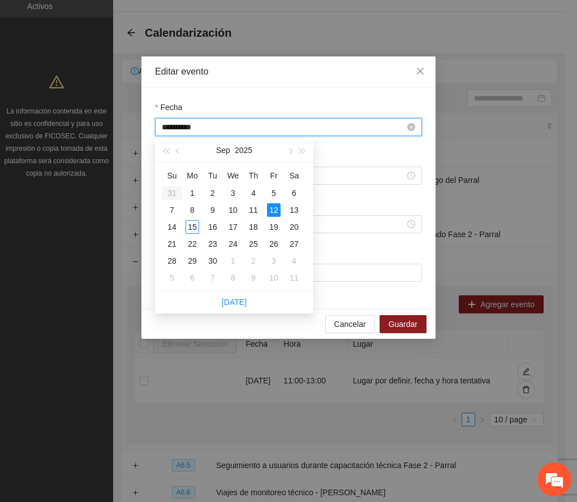
click at [280, 124] on input "**********" at bounding box center [283, 127] width 243 height 12
type input "**********"
click at [211, 242] on div "23" at bounding box center [213, 244] width 14 height 14
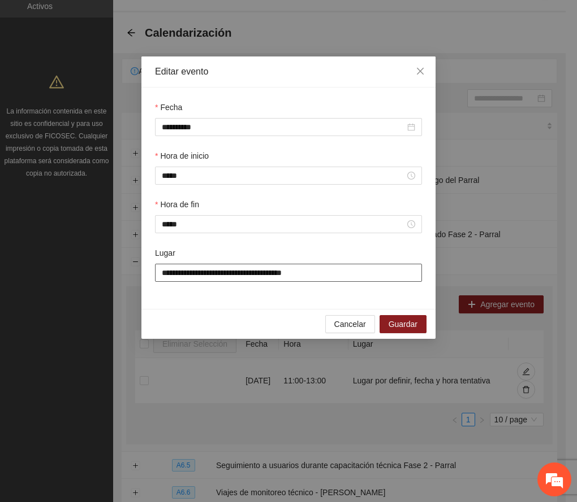
drag, startPoint x: 314, startPoint y: 272, endPoint x: 102, endPoint y: 276, distance: 212.0
click at [102, 276] on div "**********" at bounding box center [288, 251] width 577 height 502
click at [222, 271] on input "**********" at bounding box center [288, 273] width 267 height 18
type input "**********"
click at [407, 326] on span "Guardar" at bounding box center [402, 324] width 29 height 12
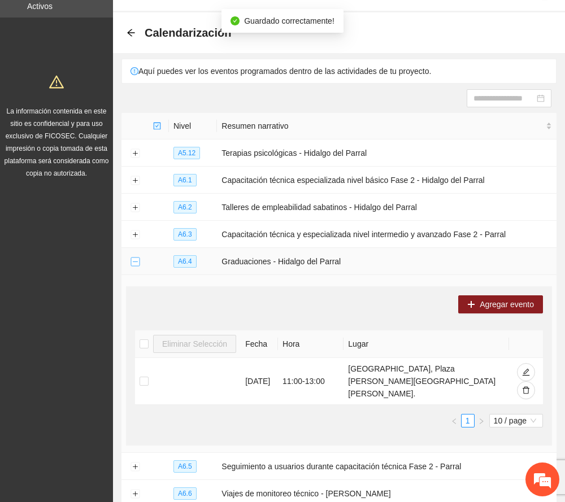
click at [136, 265] on button "Collapse row" at bounding box center [135, 262] width 9 height 9
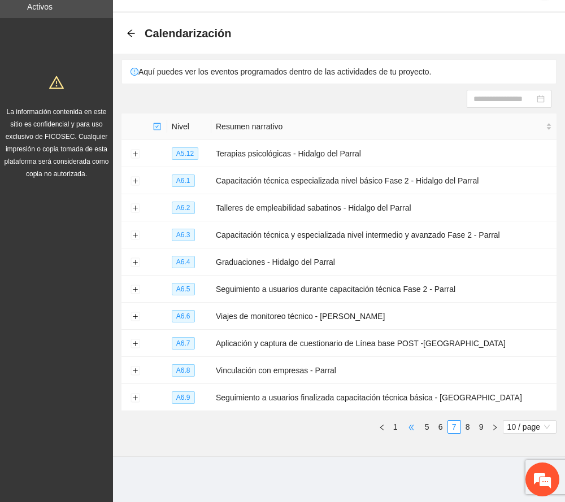
click at [410, 427] on span "•••" at bounding box center [411, 428] width 18 height 14
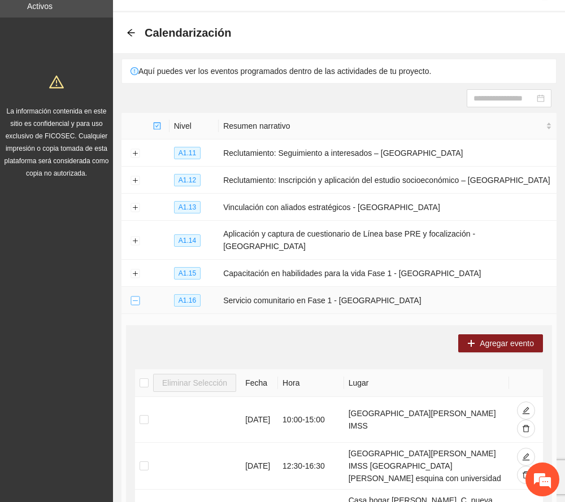
click at [136, 297] on button "Collapse row" at bounding box center [135, 301] width 9 height 9
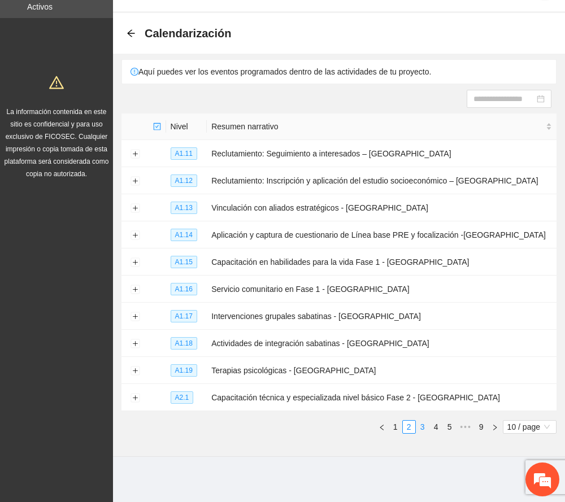
click at [421, 427] on link "3" at bounding box center [423, 427] width 12 height 12
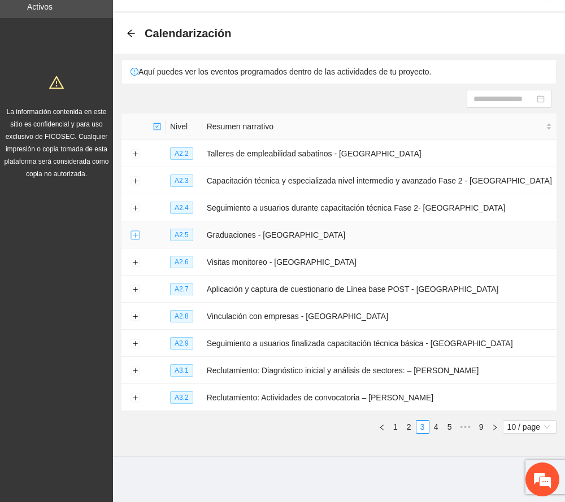
click at [134, 237] on button "Expand row" at bounding box center [135, 235] width 9 height 9
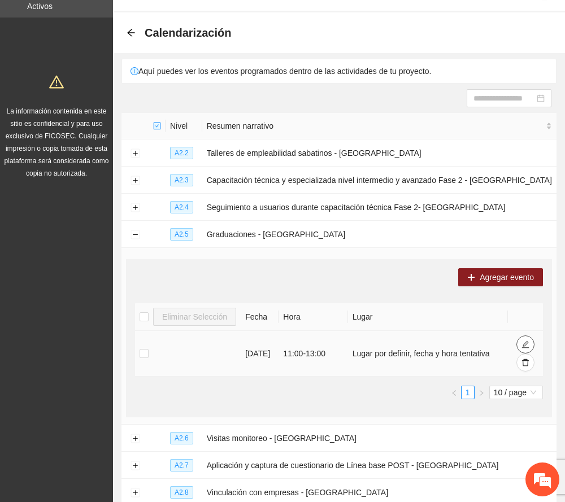
click at [527, 343] on icon "edit" at bounding box center [525, 344] width 7 height 7
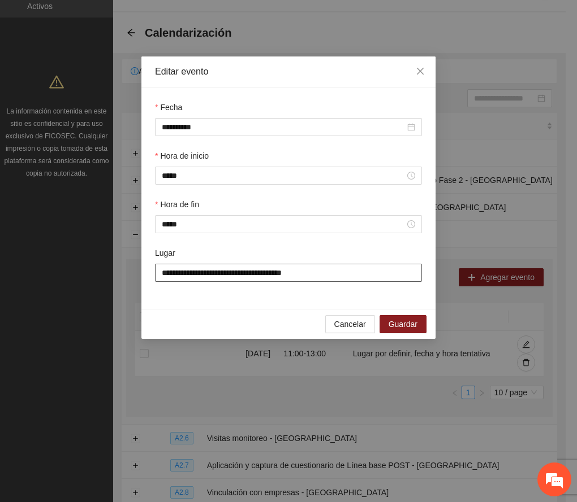
drag, startPoint x: 313, startPoint y: 276, endPoint x: 131, endPoint y: 288, distance: 182.4
click at [131, 289] on div "**********" at bounding box center [288, 251] width 577 height 502
type input "**********"
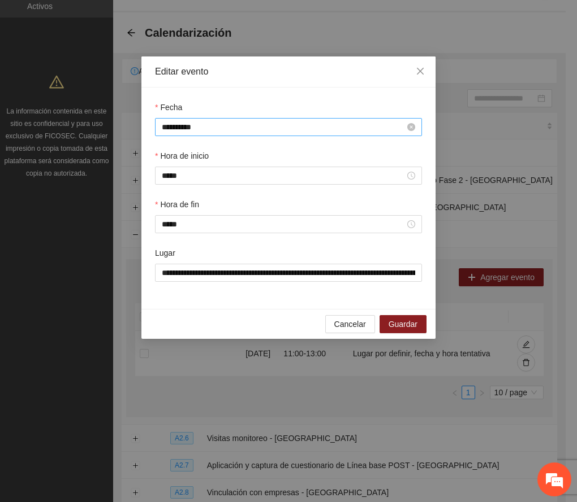
click at [223, 125] on input "**********" at bounding box center [283, 127] width 243 height 12
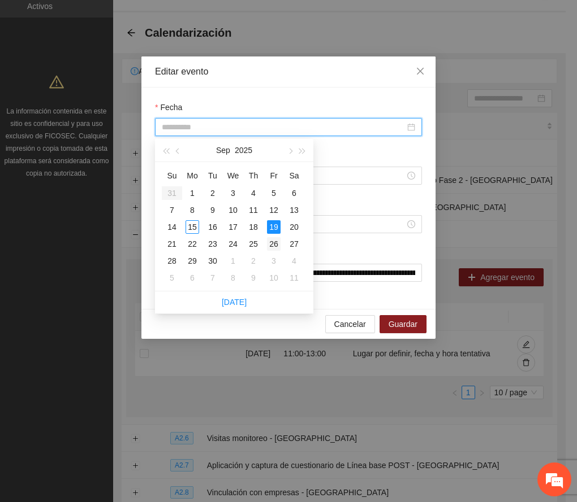
type input "**********"
click at [275, 240] on div "26" at bounding box center [274, 244] width 14 height 14
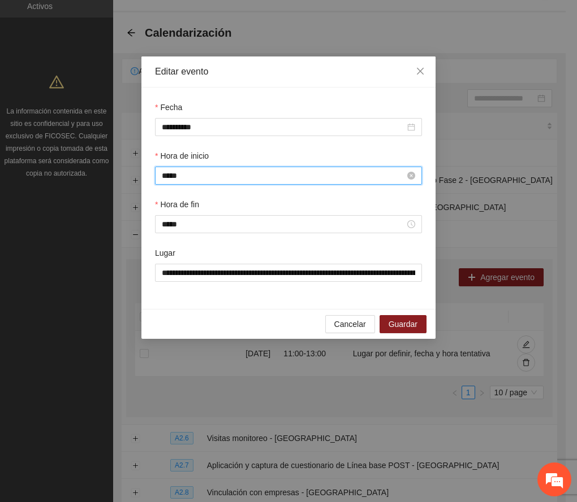
click at [190, 175] on input "*****" at bounding box center [283, 176] width 243 height 12
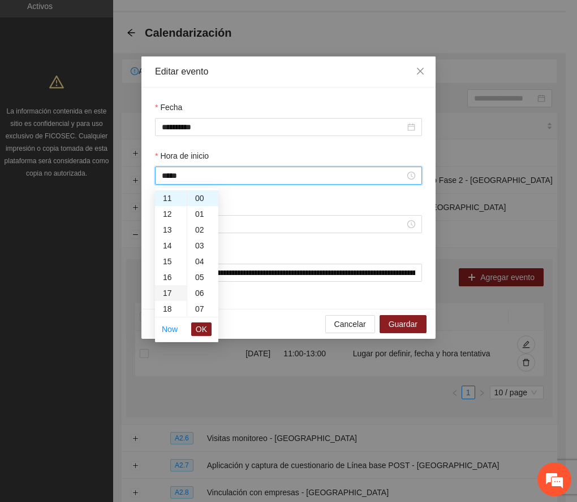
click at [166, 287] on div "17" at bounding box center [171, 293] width 32 height 16
type input "*****"
click at [207, 328] on button "OK" at bounding box center [201, 330] width 20 height 14
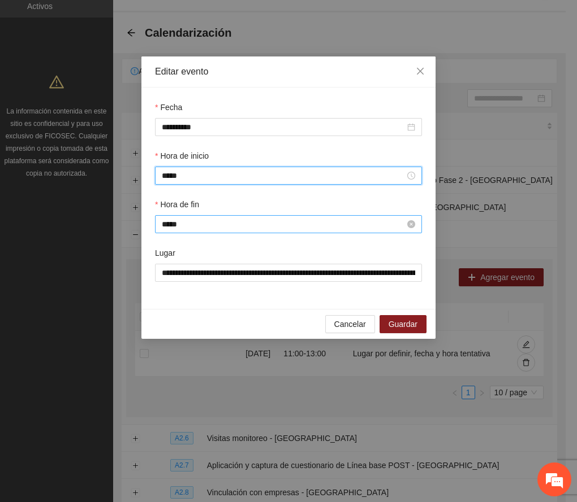
click at [205, 226] on input "*****" at bounding box center [283, 224] width 243 height 12
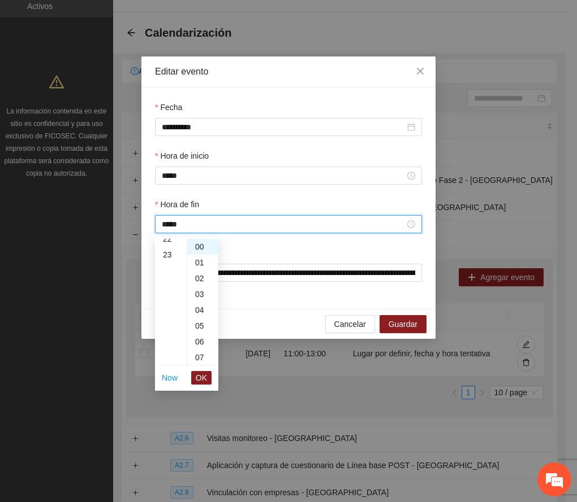
scroll to position [281, 0]
click at [166, 263] on div "19" at bounding box center [171, 267] width 32 height 16
type input "*****"
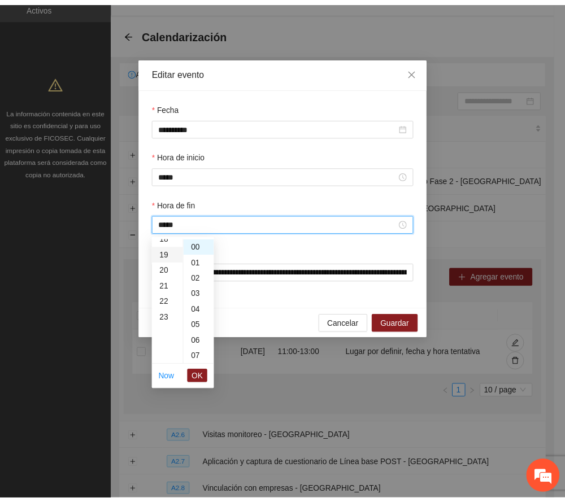
scroll to position [301, 0]
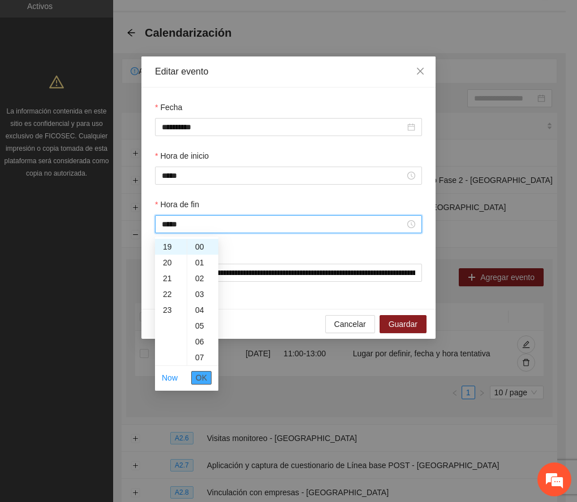
click at [205, 374] on span "OK" at bounding box center [201, 378] width 11 height 12
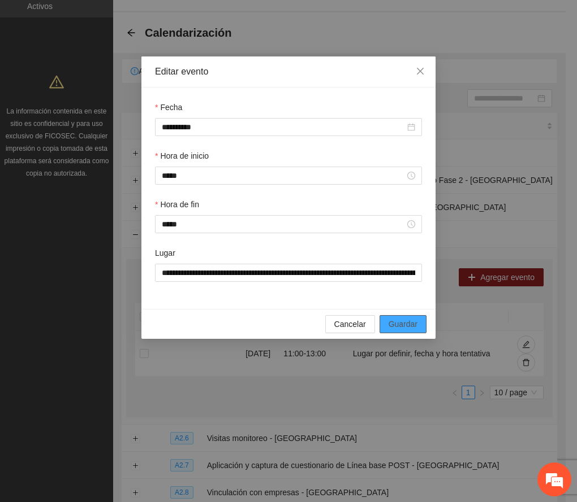
click at [408, 323] on span "Guardar" at bounding box center [402, 324] width 29 height 12
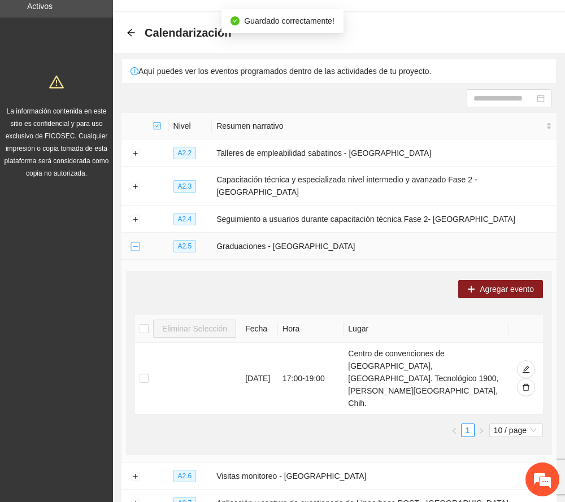
click at [131, 242] on button "Collapse row" at bounding box center [135, 246] width 9 height 9
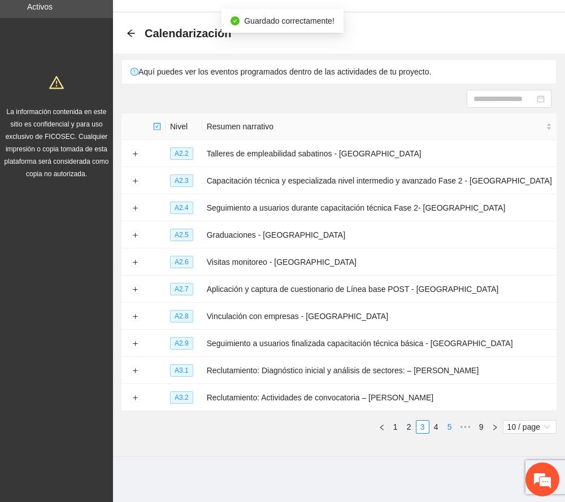
click at [450, 425] on link "5" at bounding box center [450, 427] width 12 height 12
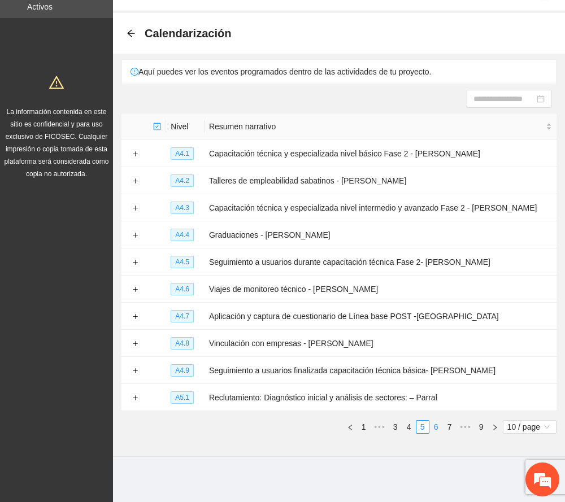
click at [433, 426] on link "6" at bounding box center [436, 427] width 12 height 12
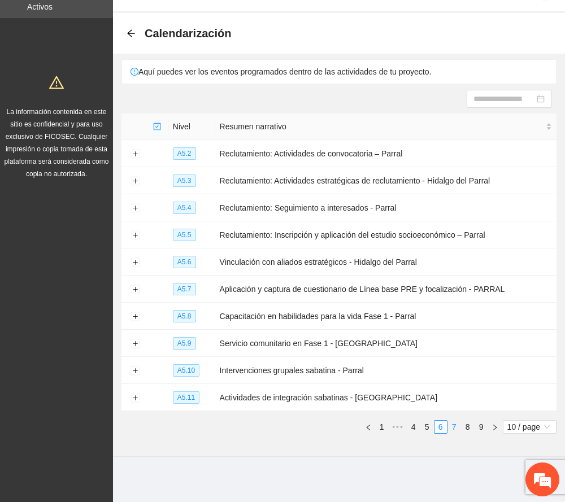
click at [452, 425] on link "7" at bounding box center [454, 427] width 12 height 12
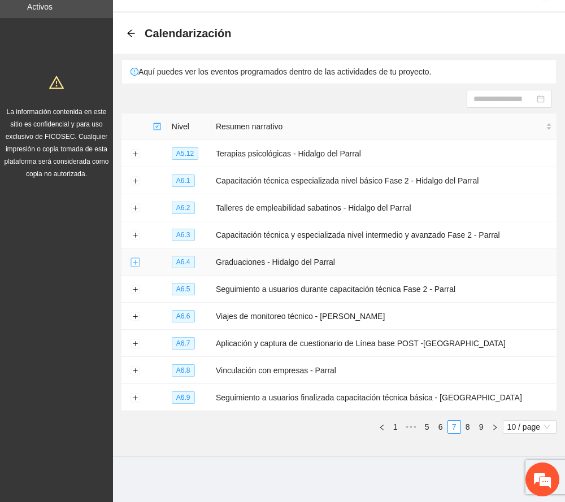
click at [135, 262] on button "Expand row" at bounding box center [135, 262] width 9 height 9
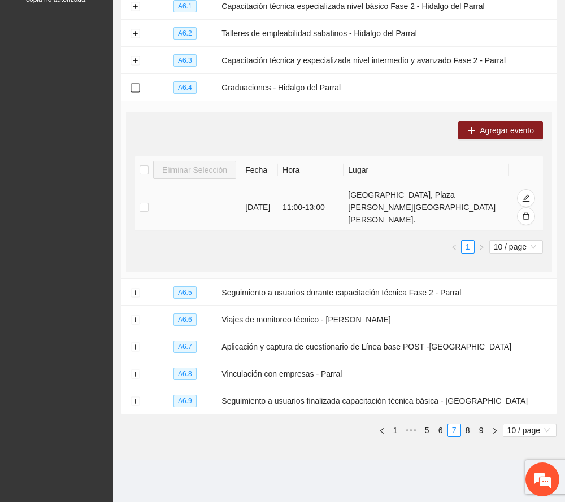
scroll to position [213, 0]
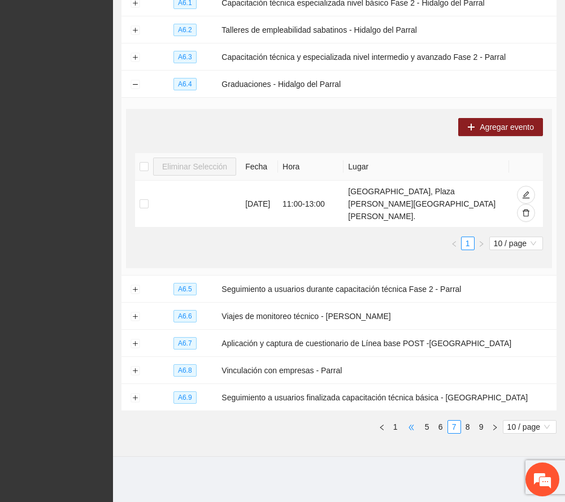
click at [419, 423] on span "•••" at bounding box center [411, 428] width 18 height 14
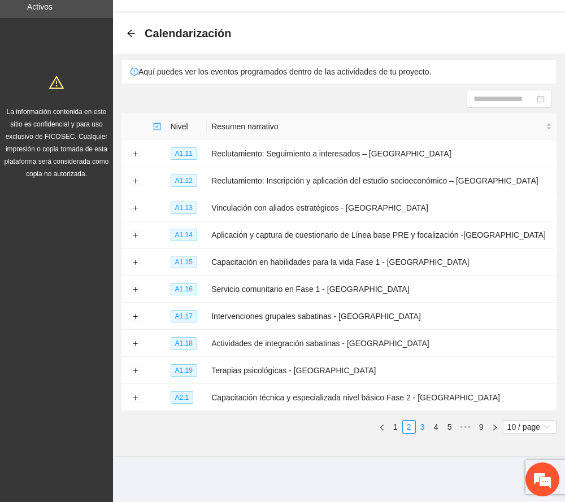
scroll to position [34, 0]
click at [419, 426] on link "3" at bounding box center [423, 427] width 12 height 12
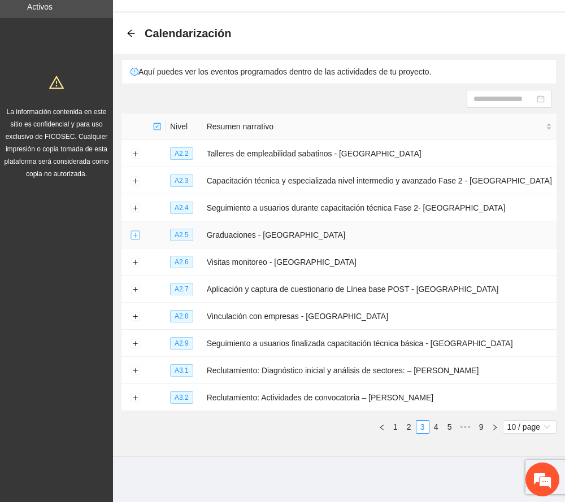
click at [135, 235] on button "Expand row" at bounding box center [135, 235] width 9 height 9
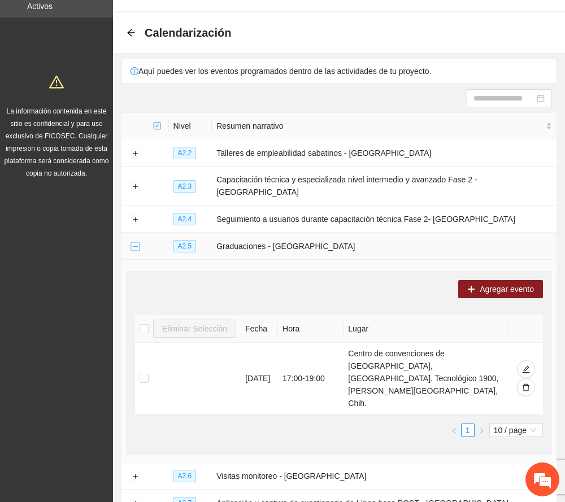
click at [132, 242] on button "Collapse row" at bounding box center [135, 246] width 9 height 9
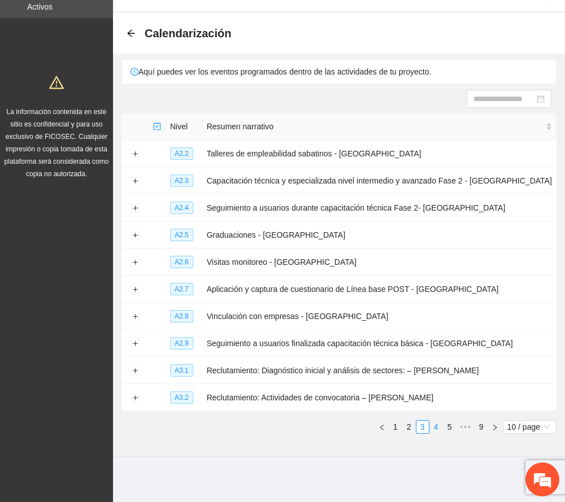
click at [437, 424] on link "4" at bounding box center [436, 427] width 12 height 12
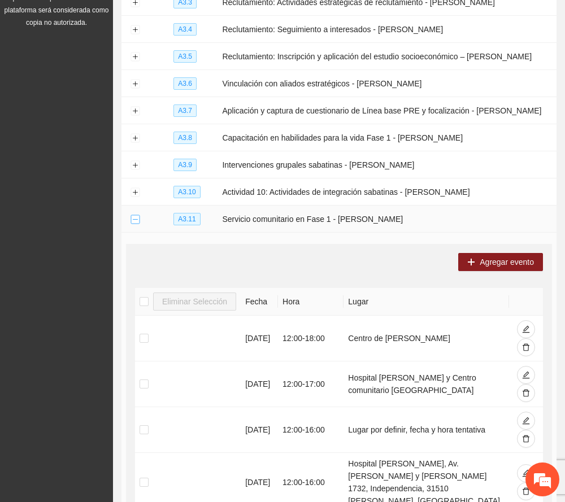
click at [131, 222] on button "Collapse row" at bounding box center [135, 219] width 9 height 9
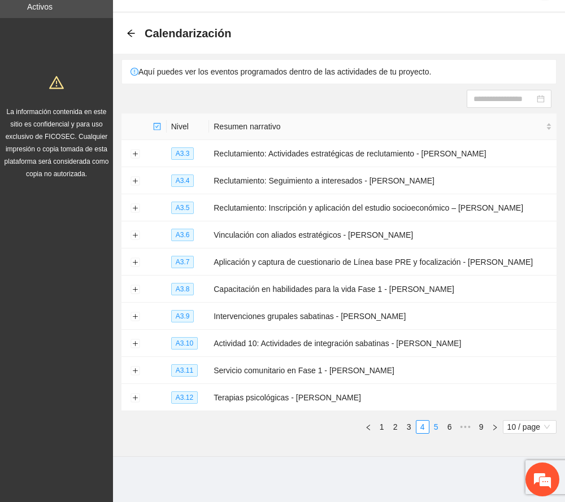
click at [430, 426] on link "5" at bounding box center [436, 427] width 12 height 12
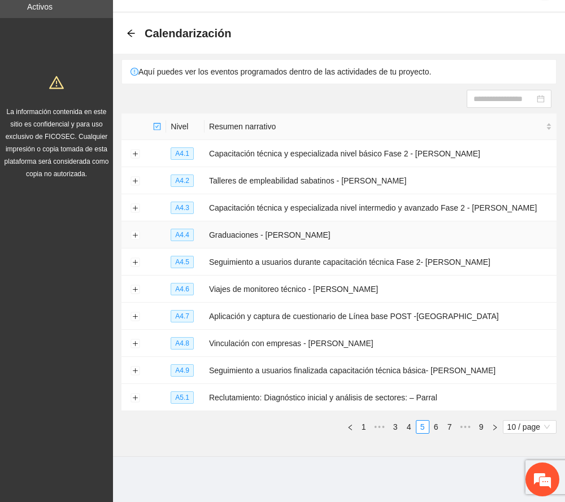
click at [127, 233] on td at bounding box center [135, 235] width 27 height 27
click at [134, 235] on button "Expand row" at bounding box center [135, 235] width 9 height 9
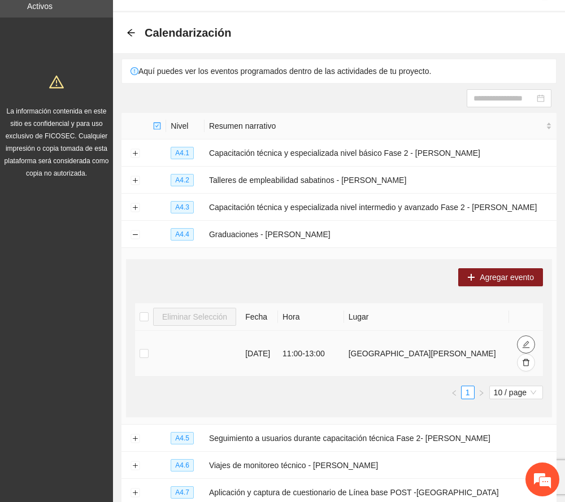
click at [523, 341] on icon "edit" at bounding box center [526, 345] width 8 height 8
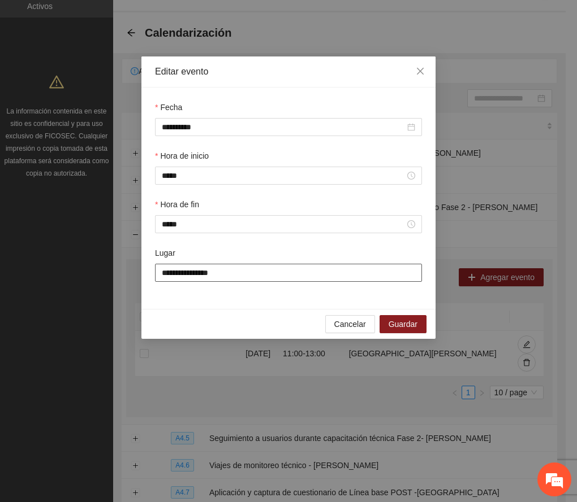
click at [236, 270] on input "**********" at bounding box center [288, 273] width 267 height 18
type input "**********"
click at [403, 324] on span "Guardar" at bounding box center [402, 324] width 29 height 12
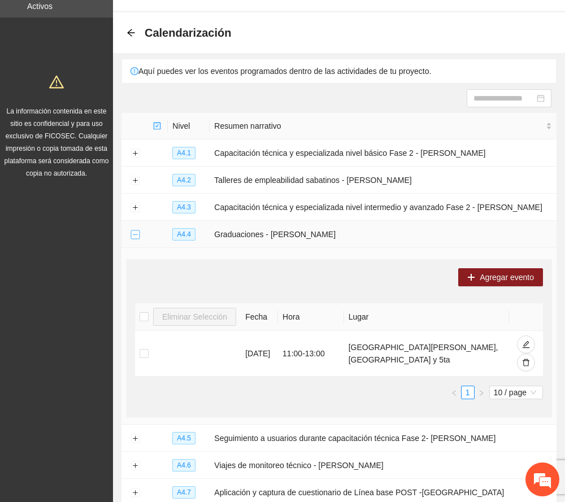
click at [135, 236] on button "Collapse row" at bounding box center [135, 235] width 9 height 9
